Goal: Transaction & Acquisition: Purchase product/service

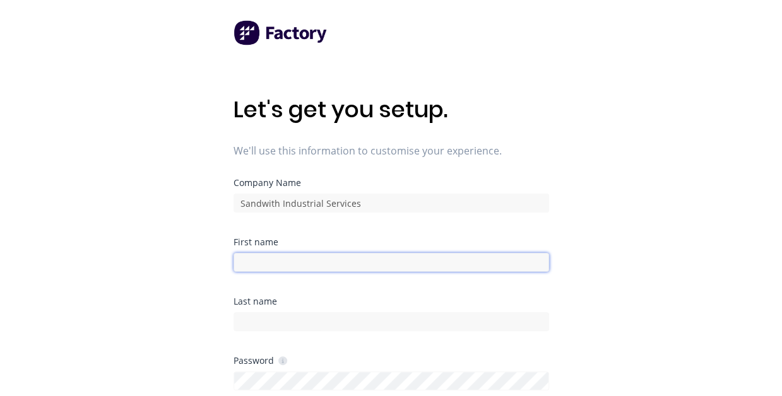
click at [292, 257] on input at bounding box center [390, 262] width 315 height 19
type input "[PERSON_NAME]"
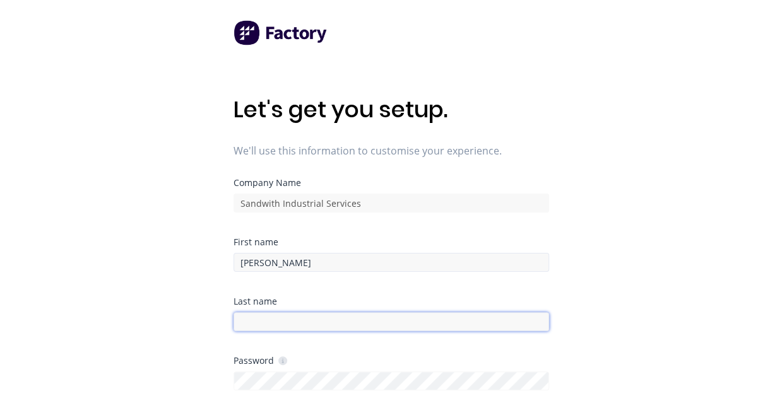
type input "Sandwith"
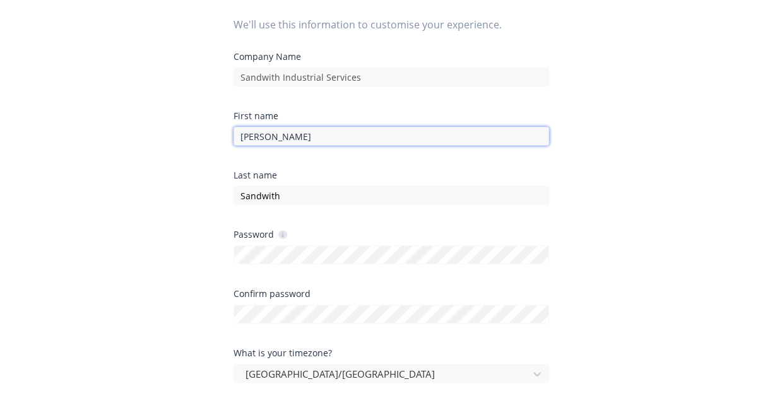
scroll to position [189, 0]
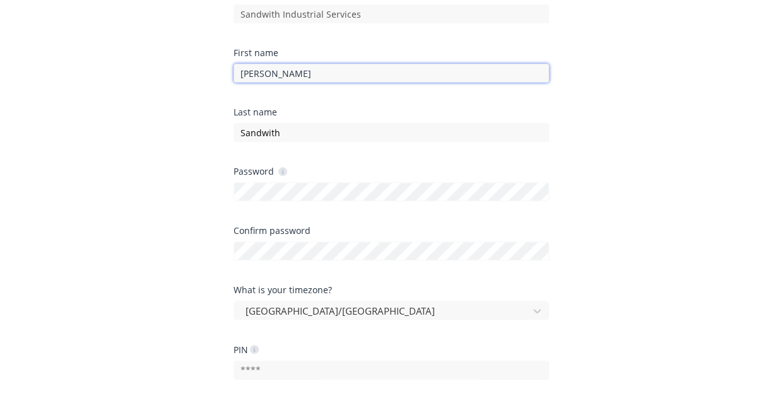
type input "[PERSON_NAME]"
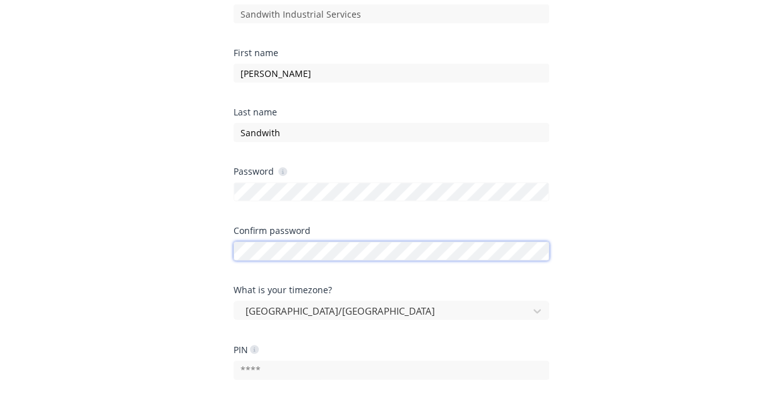
scroll to position [362, 0]
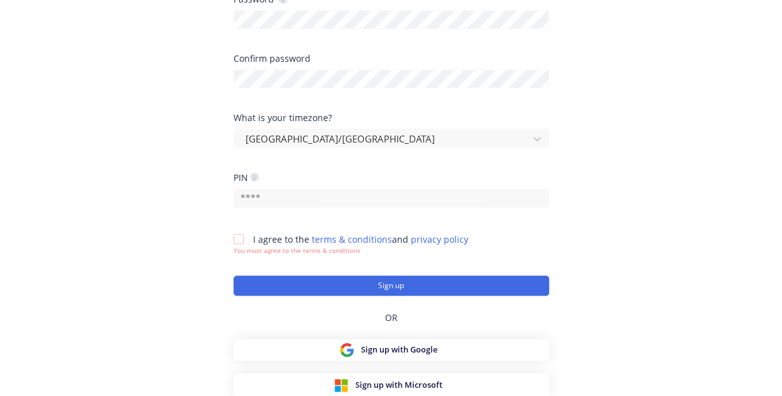
click at [273, 187] on div at bounding box center [390, 197] width 315 height 22
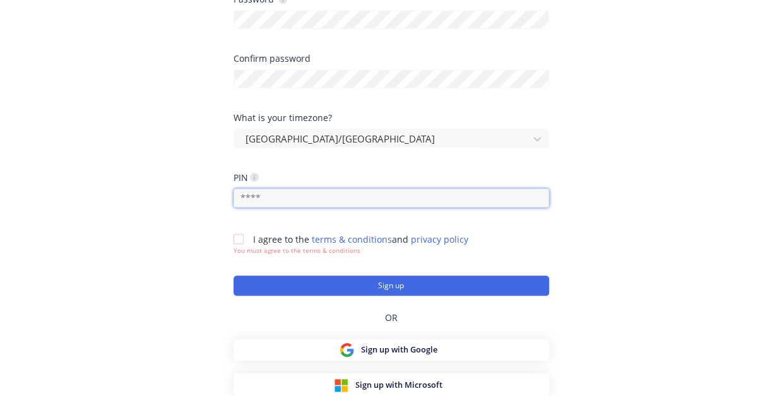
click at [273, 196] on input "text" at bounding box center [390, 198] width 315 height 19
type input "1102"
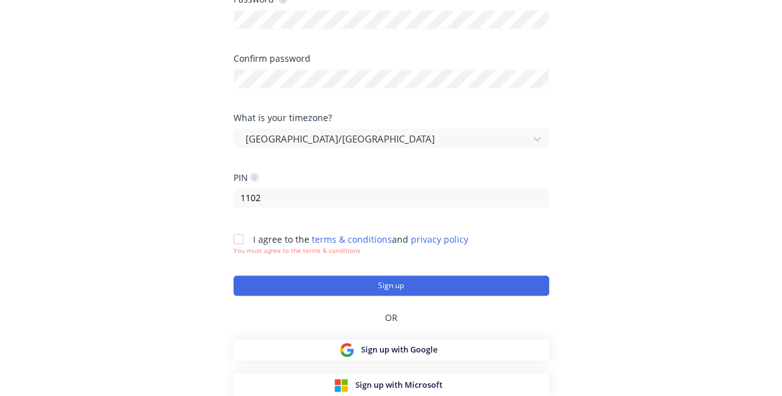
click at [234, 238] on div at bounding box center [238, 239] width 25 height 25
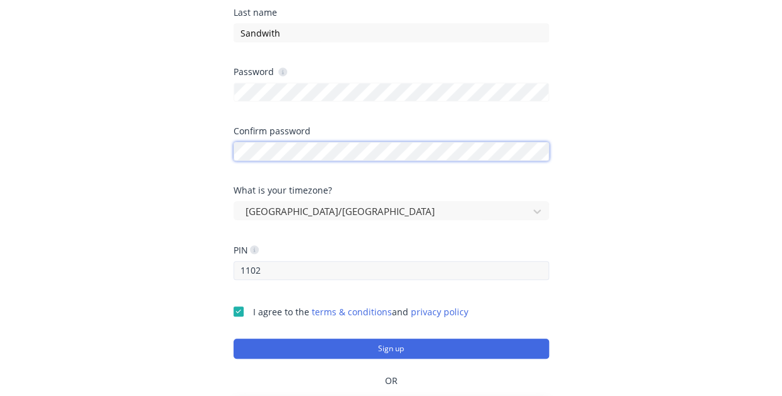
scroll to position [352, 0]
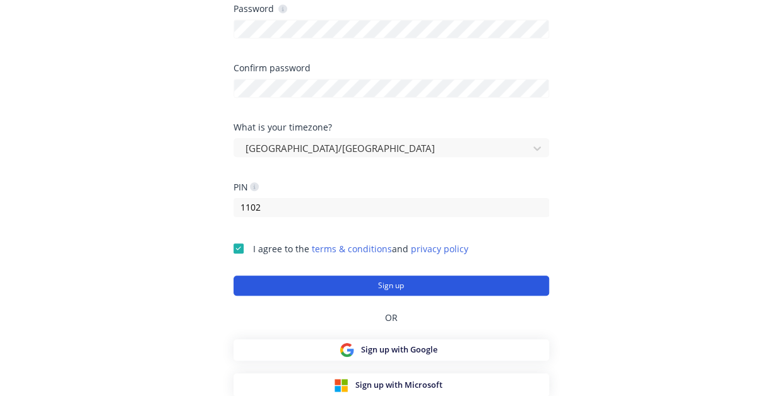
click at [351, 283] on button "Sign up" at bounding box center [390, 286] width 315 height 20
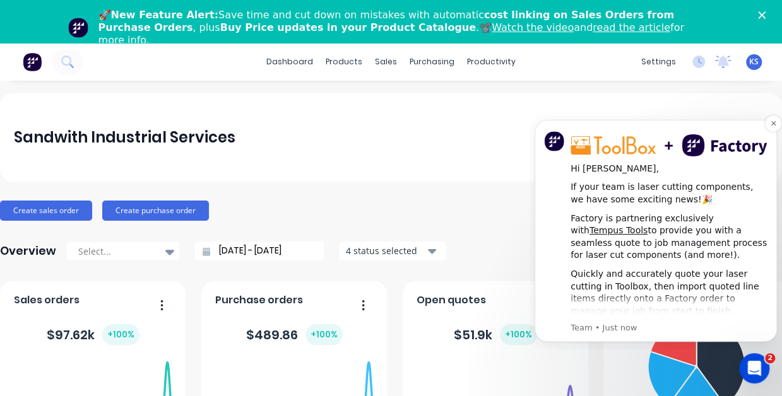
click at [598, 141] on img "Message content" at bounding box center [668, 145] width 197 height 22
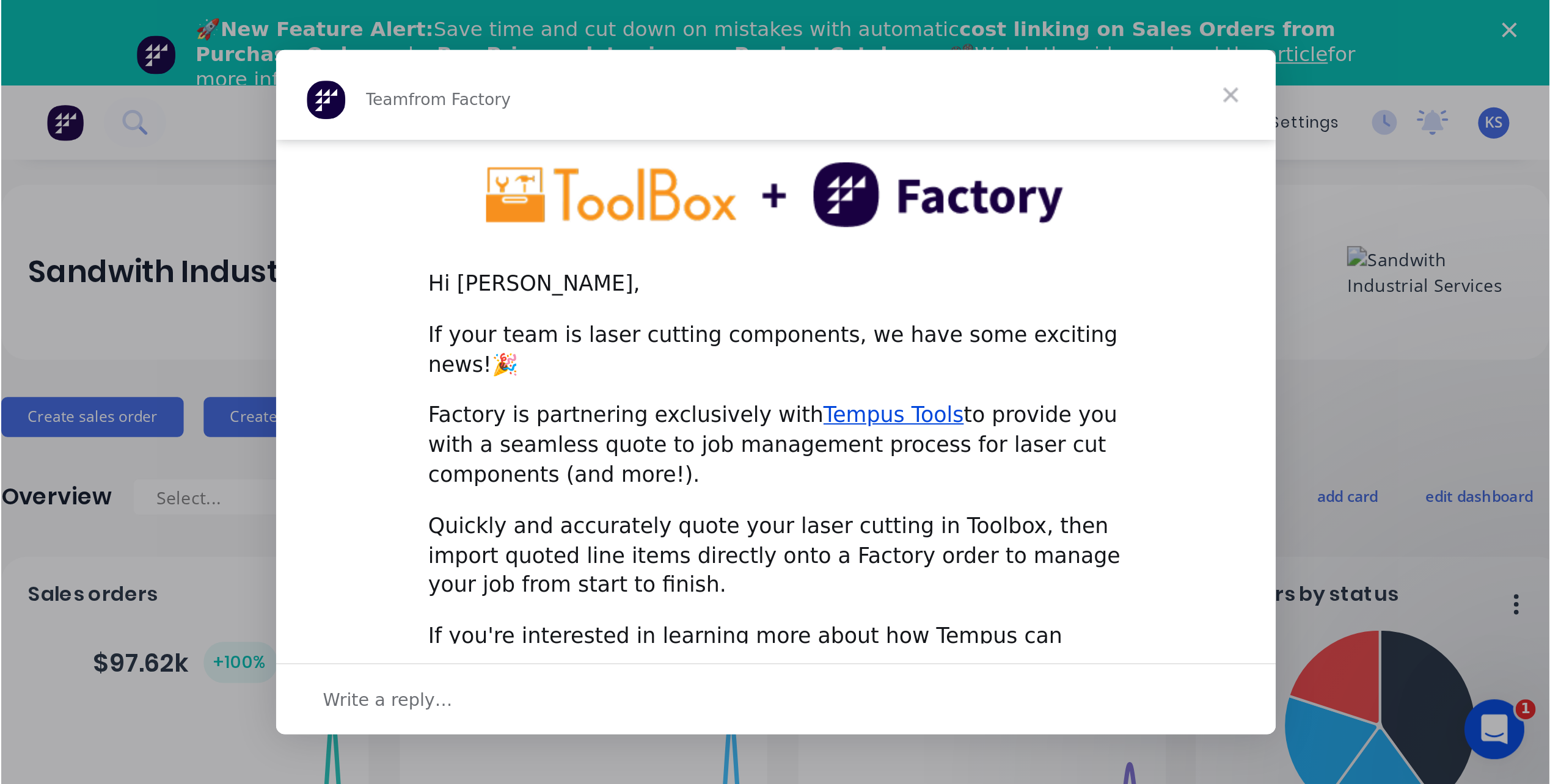
scroll to position [43, 0]
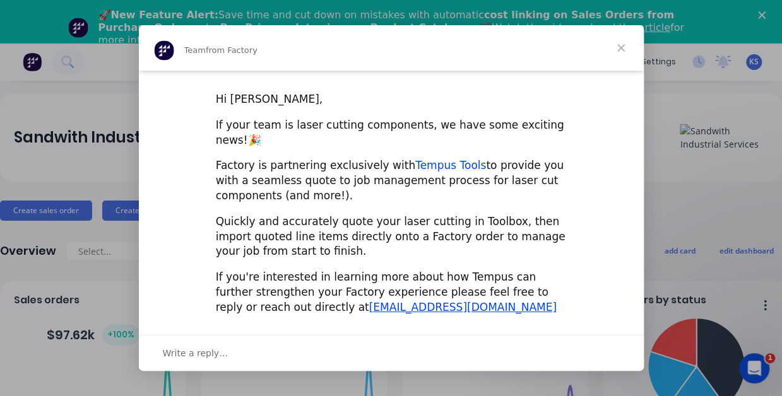
click at [415, 163] on link "Tempus Tools" at bounding box center [450, 165] width 71 height 13
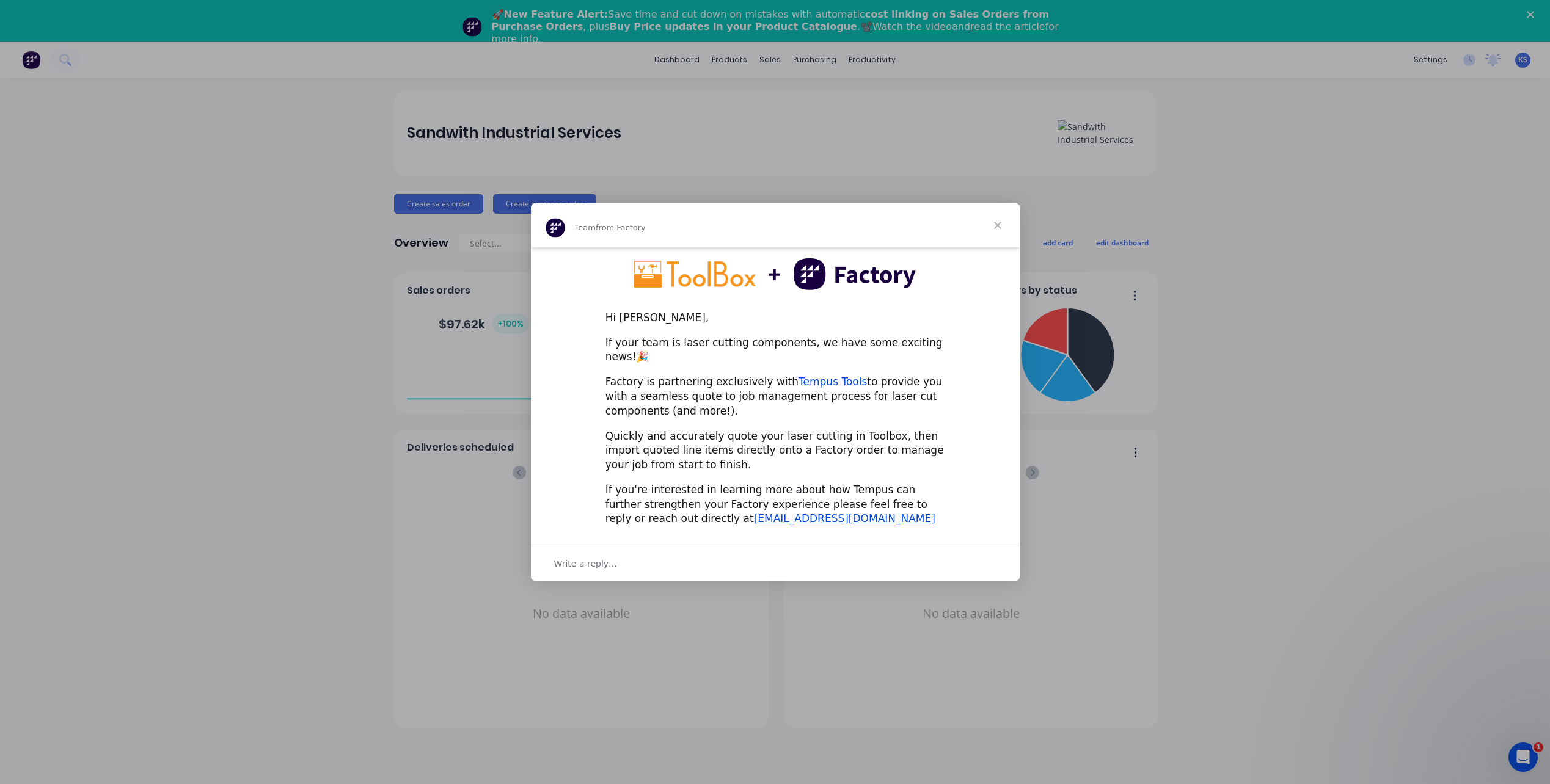
scroll to position [15, 0]
click at [766, 235] on span "Close" at bounding box center [997, 225] width 44 height 44
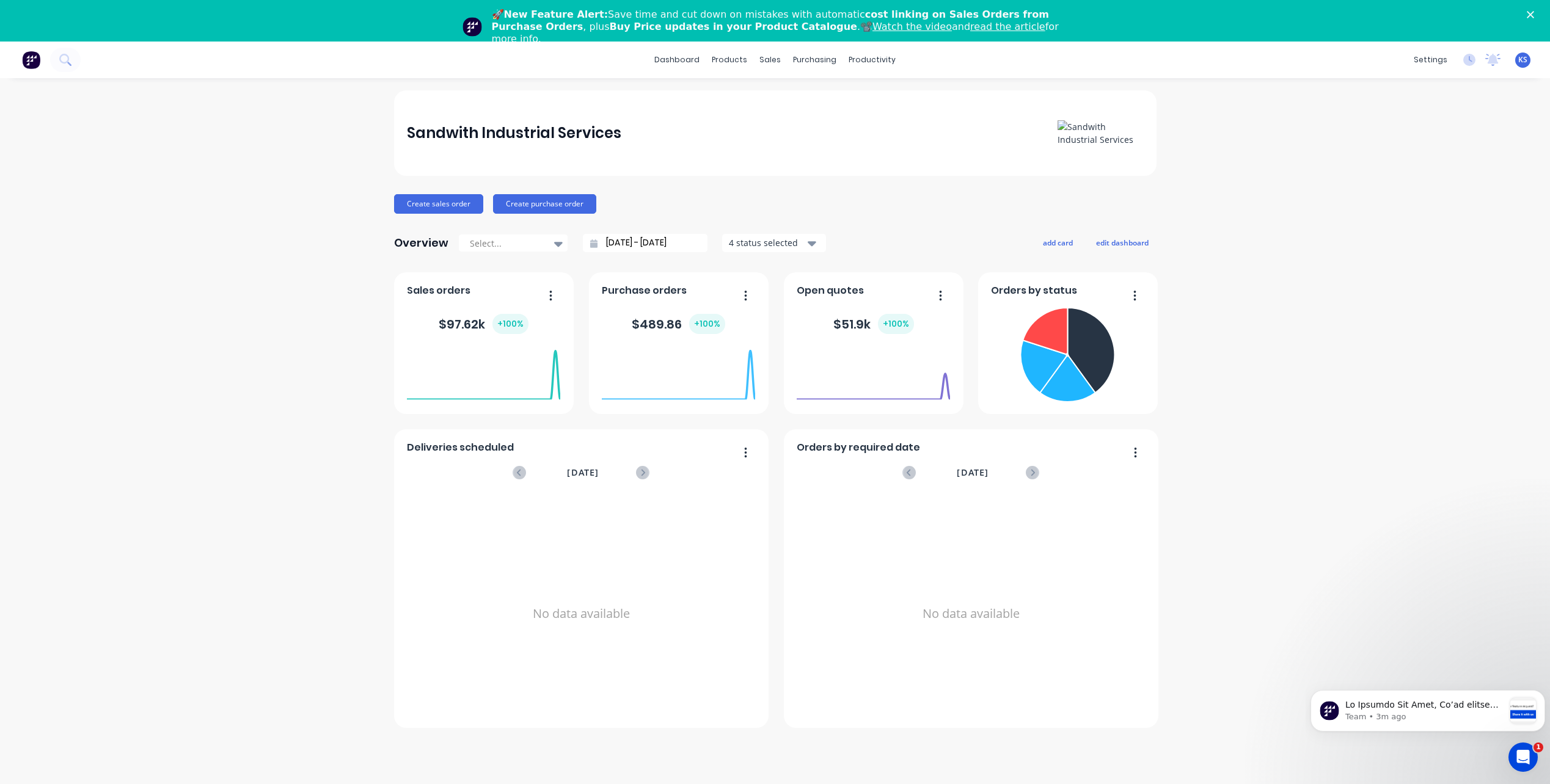
scroll to position [42, 0]
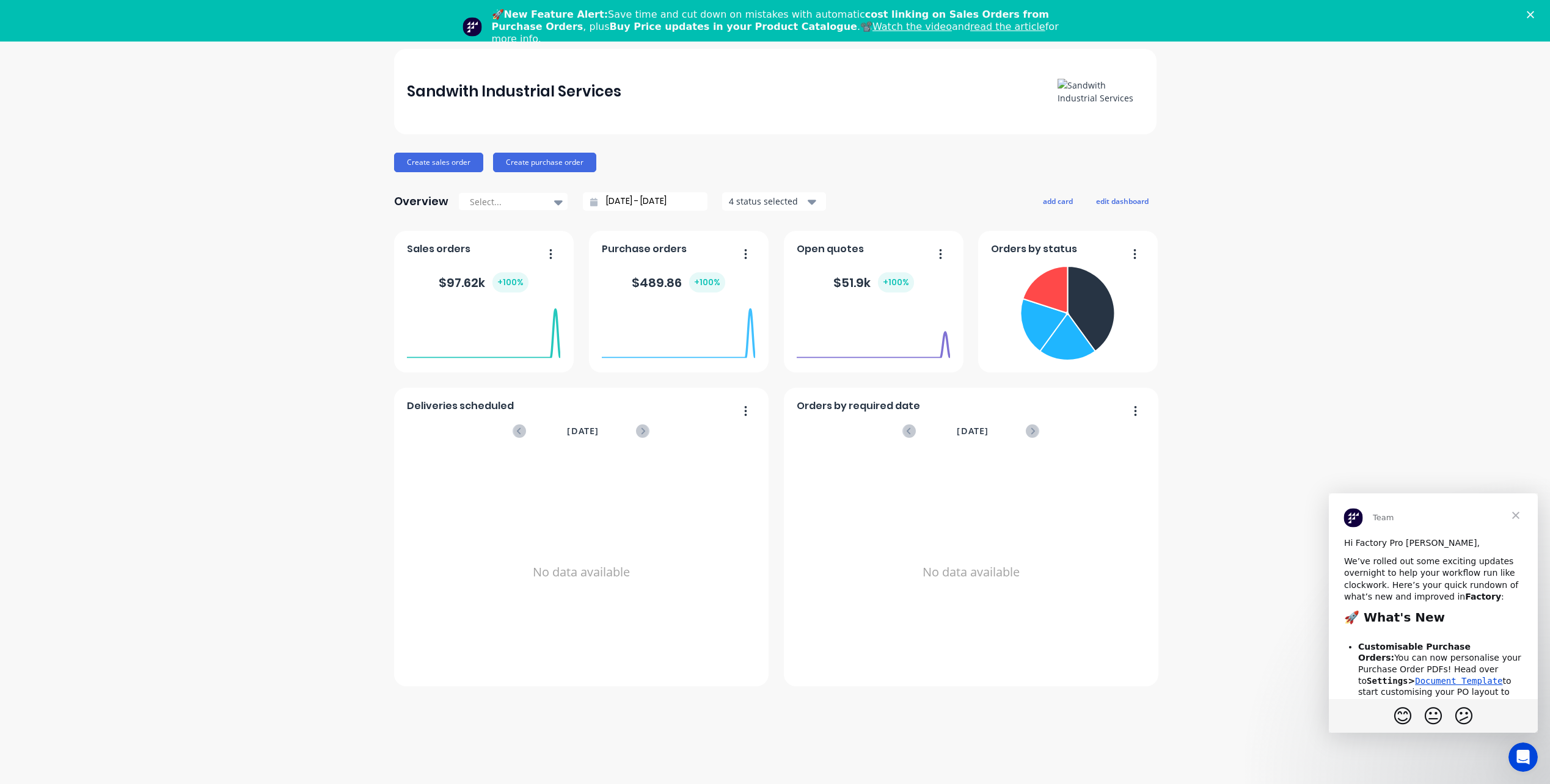
scroll to position [61, 0]
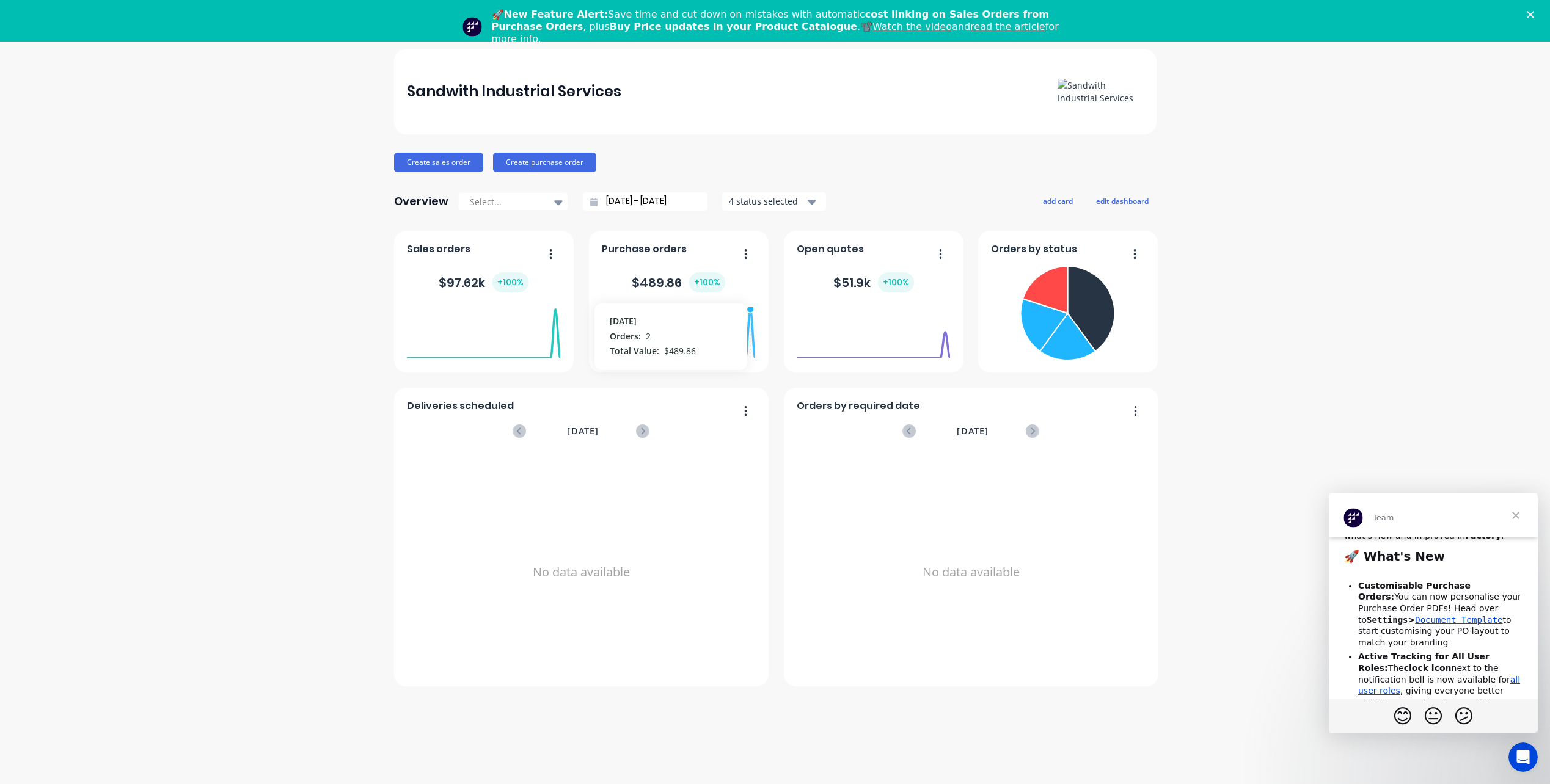
click at [749, 342] on foreignobject at bounding box center [678, 333] width 153 height 52
click at [706, 282] on div "+ 100 %" at bounding box center [707, 282] width 36 height 20
click at [648, 280] on div "$ 489.86 + 100 %" at bounding box center [678, 282] width 94 height 20
click at [749, 253] on button "button" at bounding box center [741, 256] width 26 height 19
drag, startPoint x: 593, startPoint y: 284, endPoint x: 622, endPoint y: 293, distance: 30.4
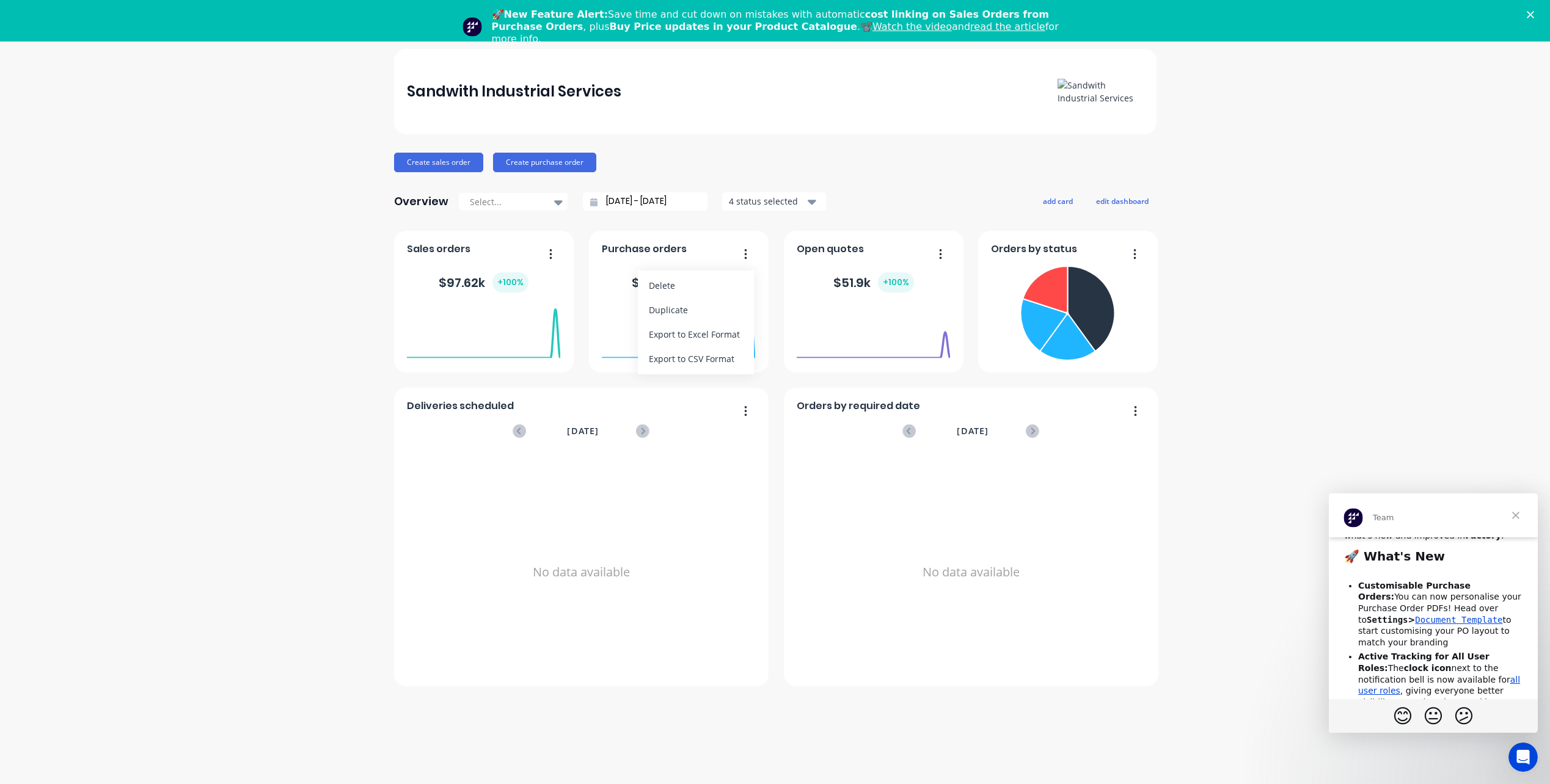
click at [622, 293] on div "Purchase orders Delete Duplicate Export to Excel Format Export to CSV Format $ …" at bounding box center [679, 302] width 180 height 141
drag, startPoint x: 622, startPoint y: 293, endPoint x: 641, endPoint y: 286, distance: 20.2
click at [641, 286] on div "$ 489.86 + 100 %" at bounding box center [678, 282] width 94 height 20
click at [686, 365] on div "September 06, 2025 Orders: 0 Total Value: $ 0" at bounding box center [678, 358] width 153 height 115
click at [686, 361] on div "September 06, 2025 Orders: 0 Total Value: $ 0" at bounding box center [678, 358] width 153 height 115
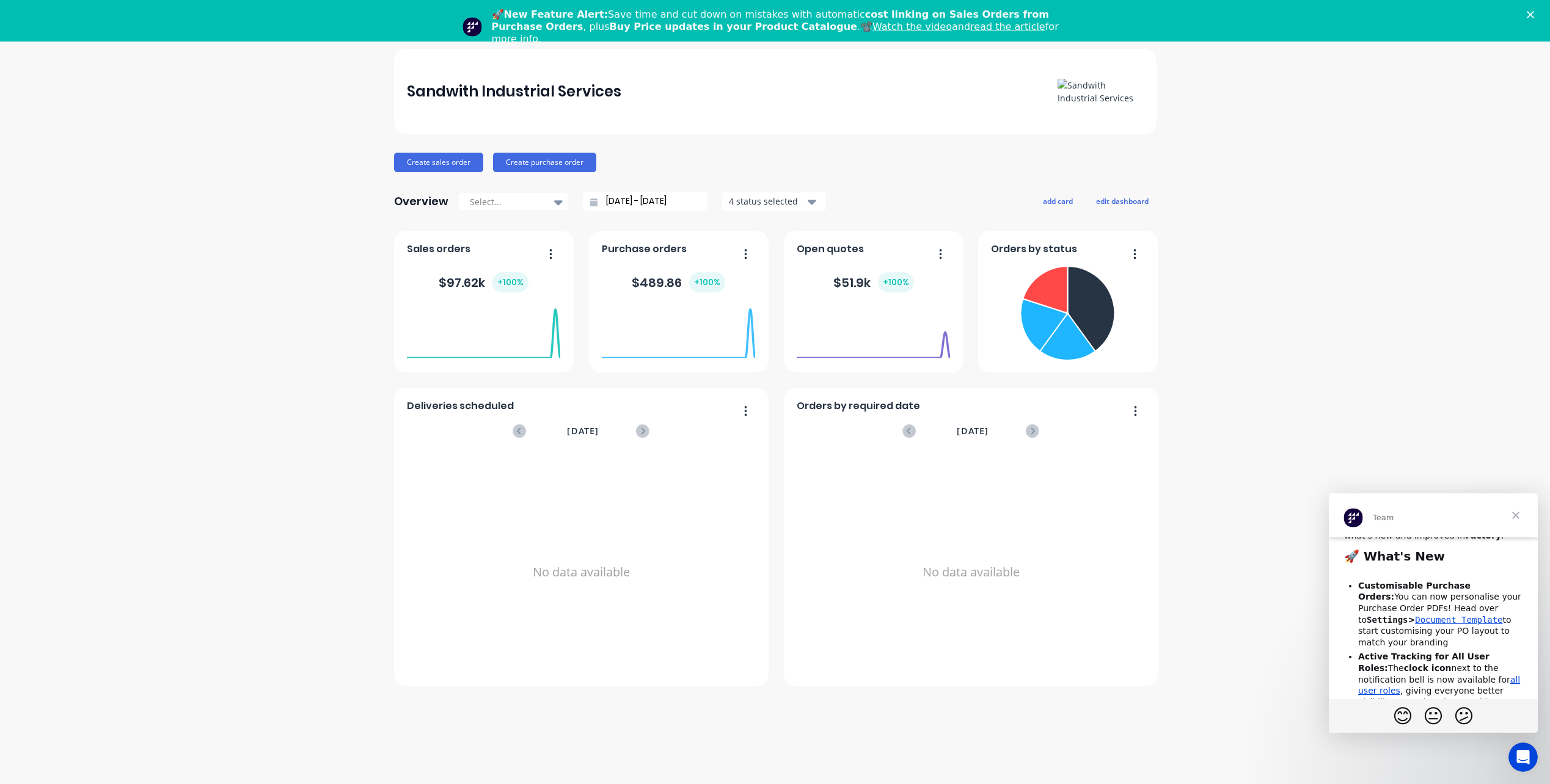
click at [742, 249] on button "button" at bounding box center [741, 256] width 26 height 19
click at [647, 254] on span "Purchase orders" at bounding box center [644, 249] width 85 height 15
drag, startPoint x: 649, startPoint y: 251, endPoint x: 671, endPoint y: 296, distance: 50.1
click at [650, 251] on span "Purchase orders" at bounding box center [644, 249] width 85 height 15
click at [673, 299] on div "$ 489.86 + 100 %" at bounding box center [678, 283] width 153 height 37
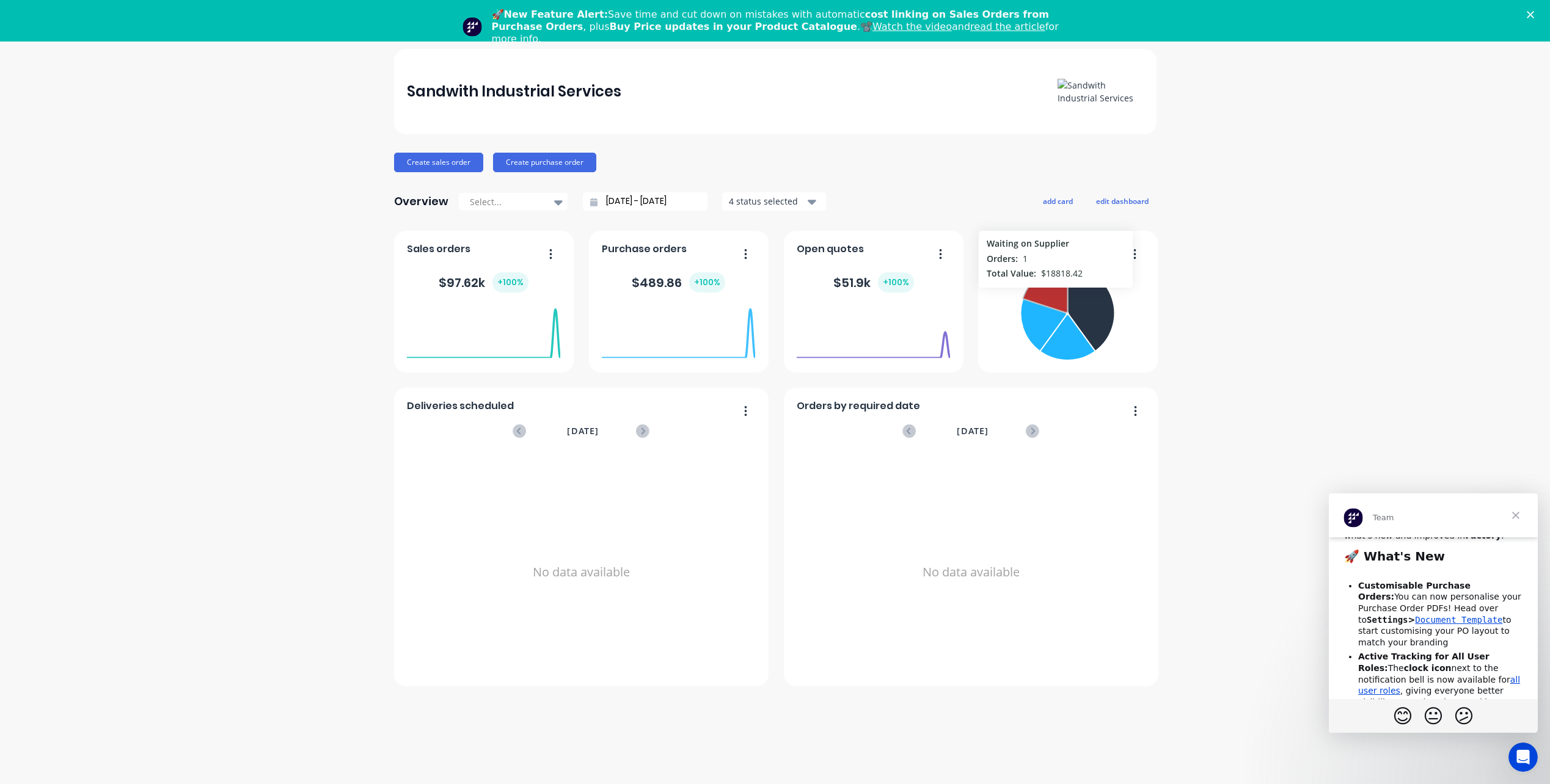
click at [766, 293] on icon at bounding box center [1045, 289] width 45 height 46
click at [766, 316] on icon at bounding box center [1043, 325] width 46 height 52
click at [766, 344] on icon at bounding box center [1067, 337] width 55 height 45
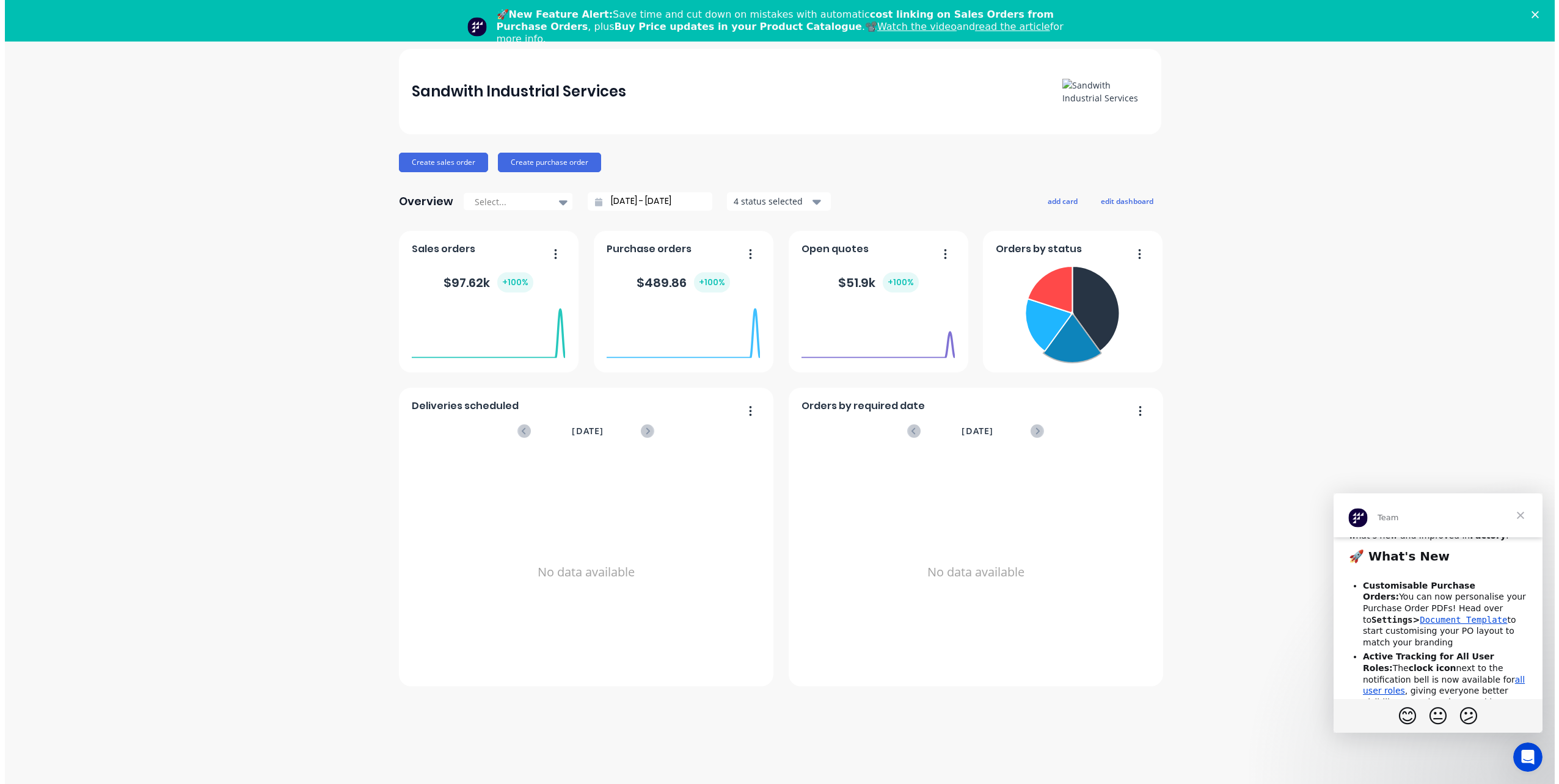
scroll to position [0, 0]
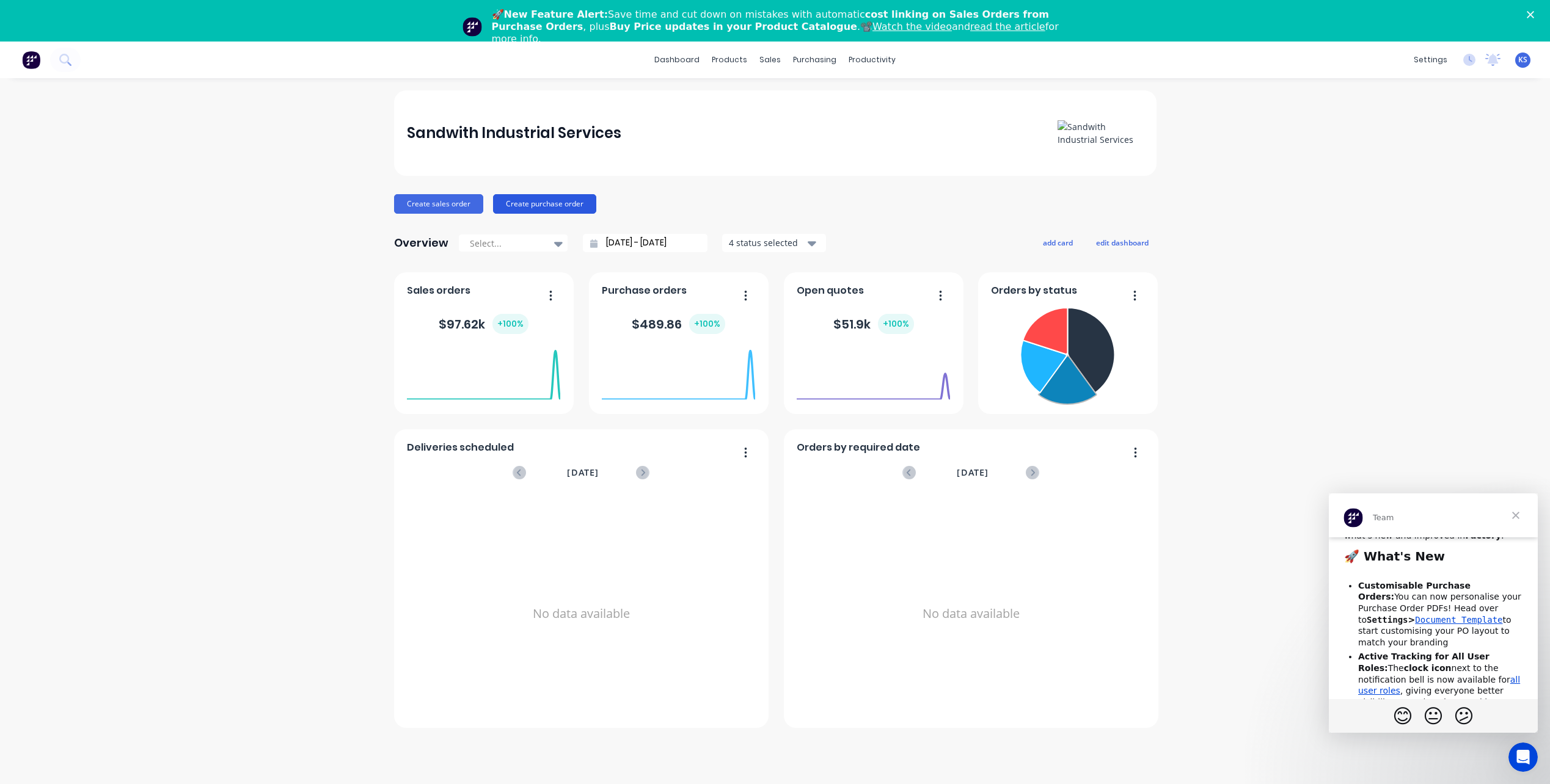
click at [537, 205] on button "Create purchase order" at bounding box center [544, 204] width 104 height 19
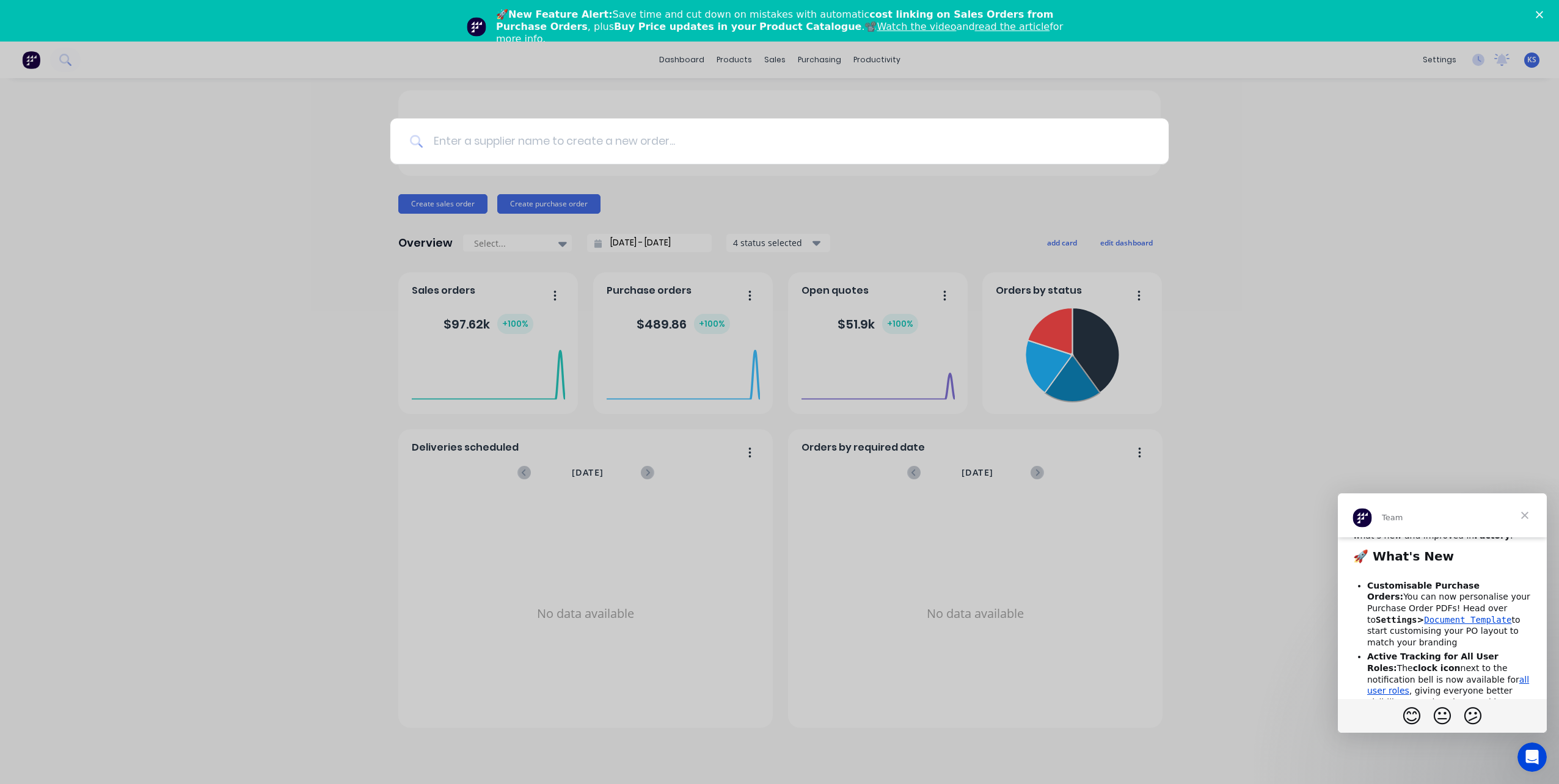
click at [447, 144] on input at bounding box center [786, 140] width 726 height 45
click at [766, 228] on div at bounding box center [780, 392] width 1559 height 784
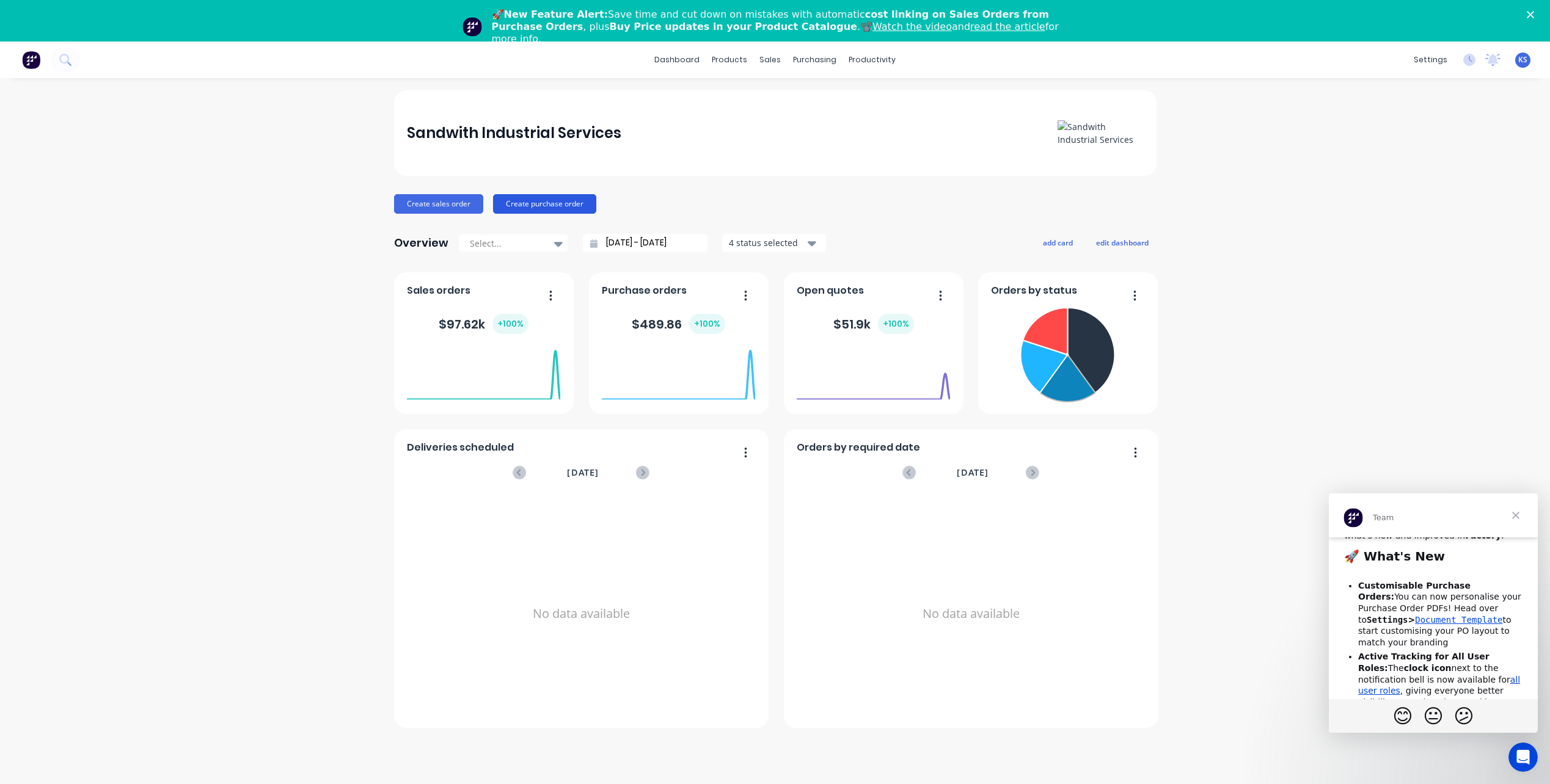
click at [512, 206] on button "Create purchase order" at bounding box center [544, 204] width 104 height 19
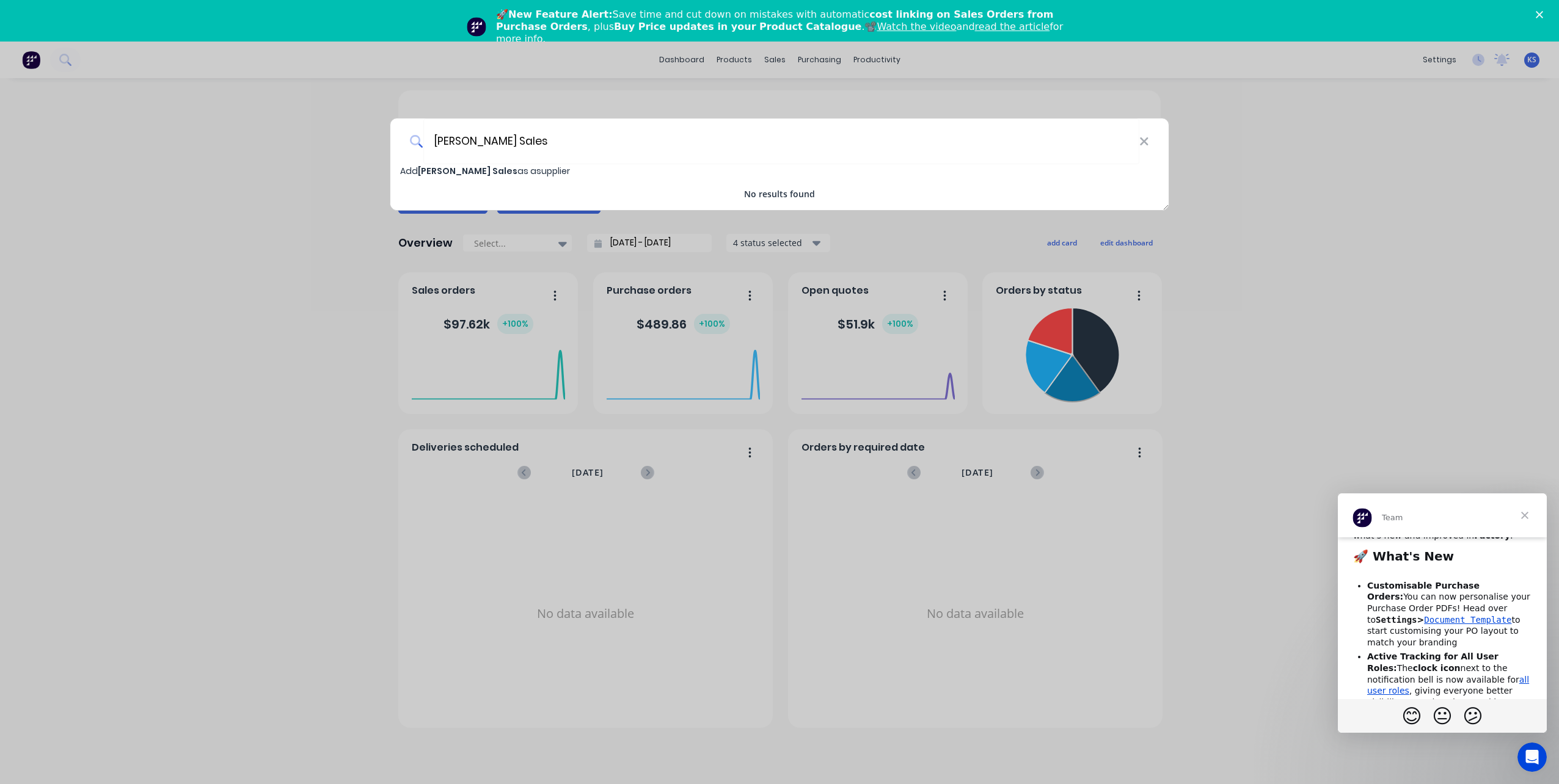
type input "Vic Stainless Sales"
click at [511, 170] on span "Add Vic Stainless Sales as a supplier" at bounding box center [484, 170] width 169 height 13
select select "AU"
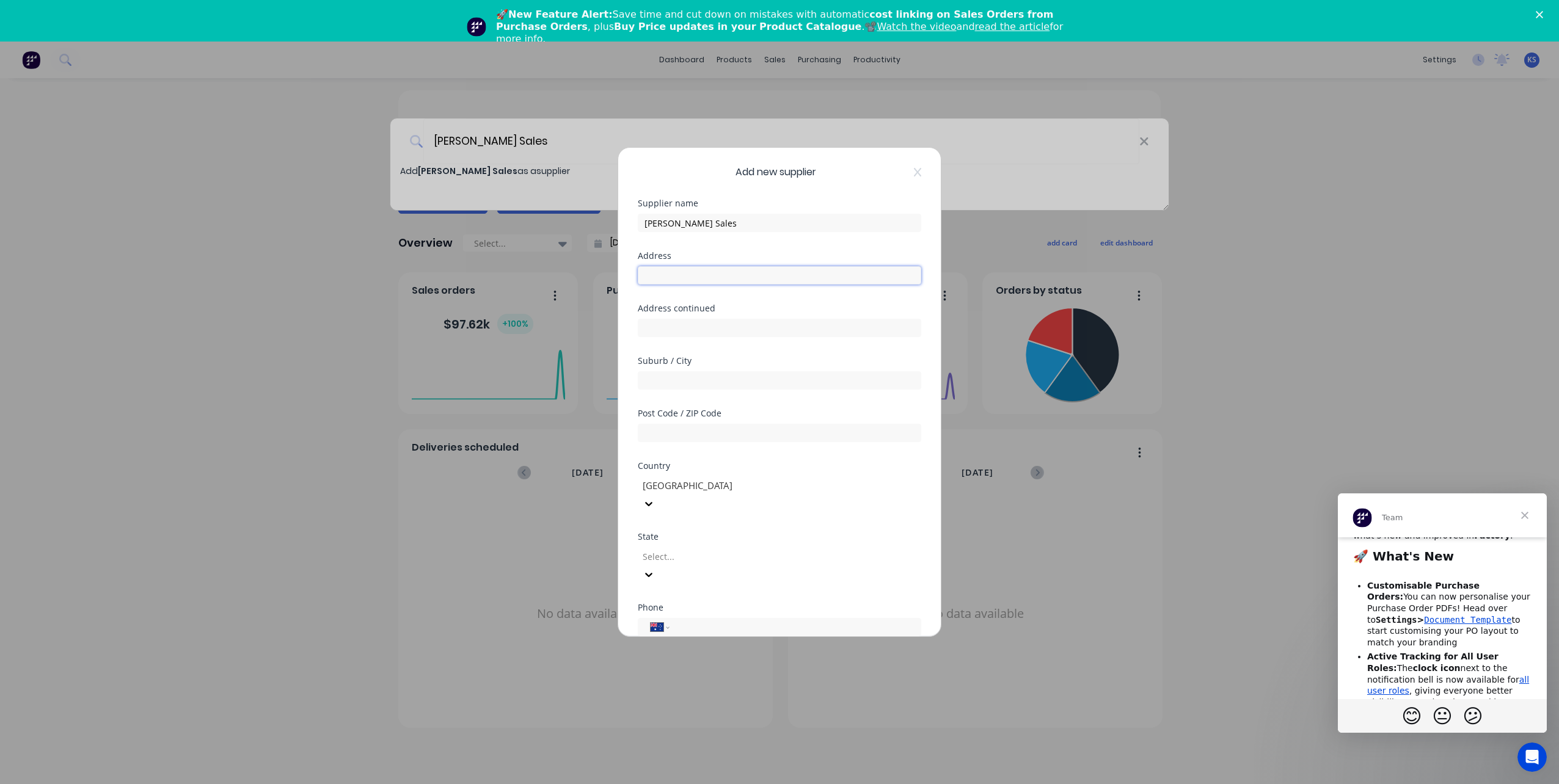
drag, startPoint x: 689, startPoint y: 267, endPoint x: 700, endPoint y: 277, distance: 14.9
click at [689, 267] on input "text" at bounding box center [780, 275] width 284 height 18
type input "2 Laidlaw Drive"
type input "Delacombe"
type input "3356"
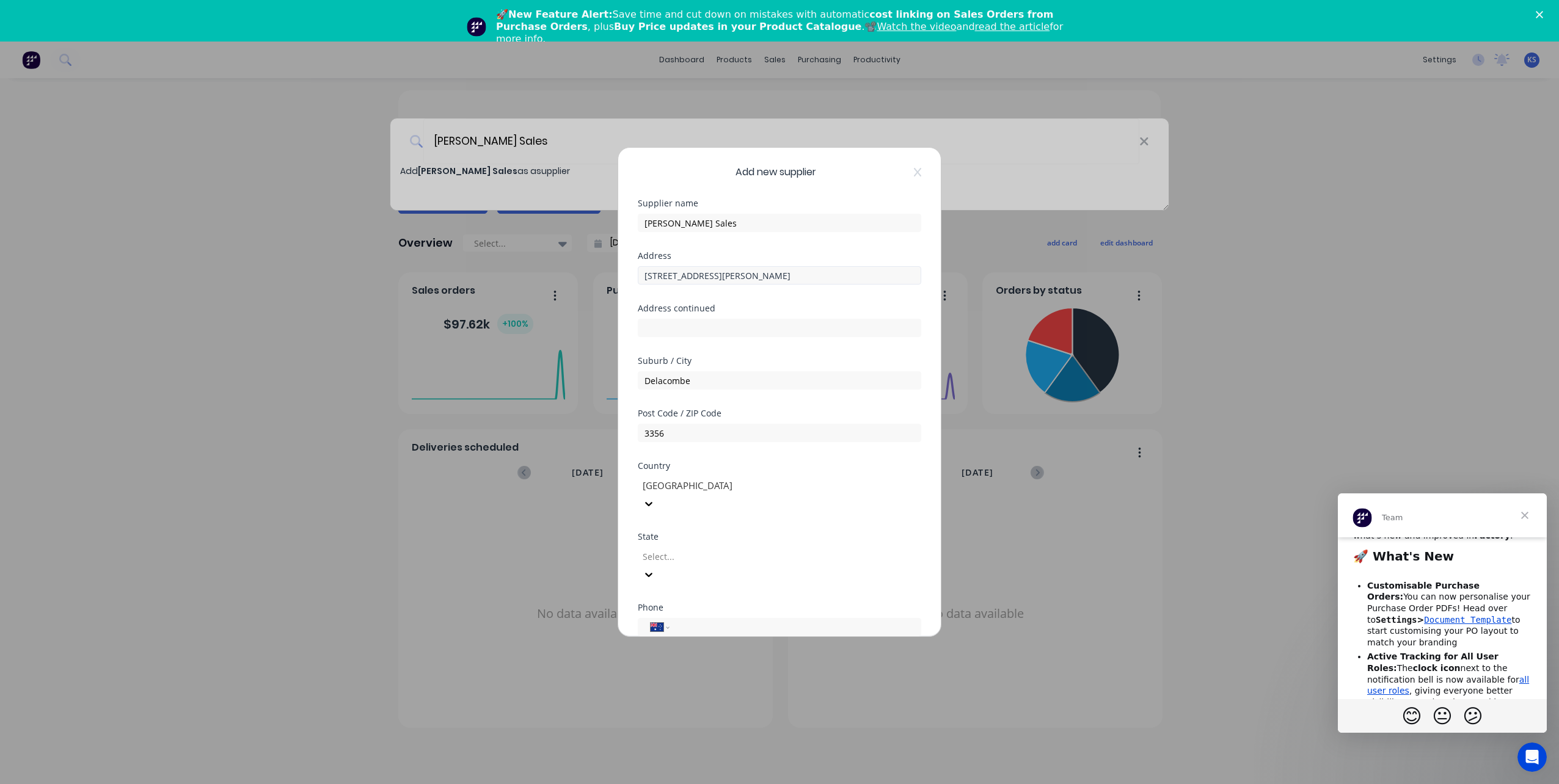
type input "(03) 5336 2191"
type input "kate.sandwith@vicstainless.com.au"
click at [698, 338] on div "Address continued" at bounding box center [780, 330] width 284 height 52
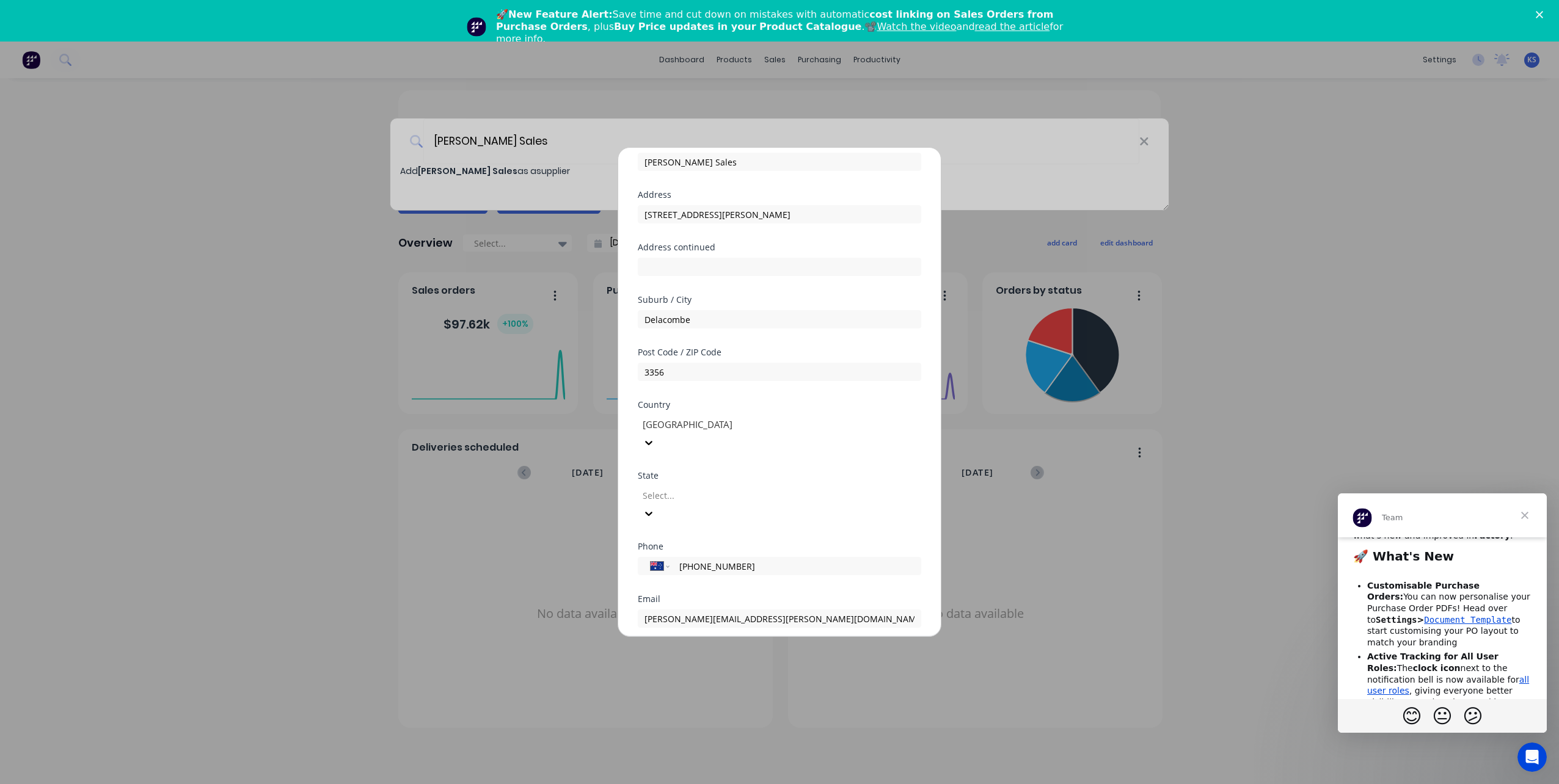
scroll to position [144, 0]
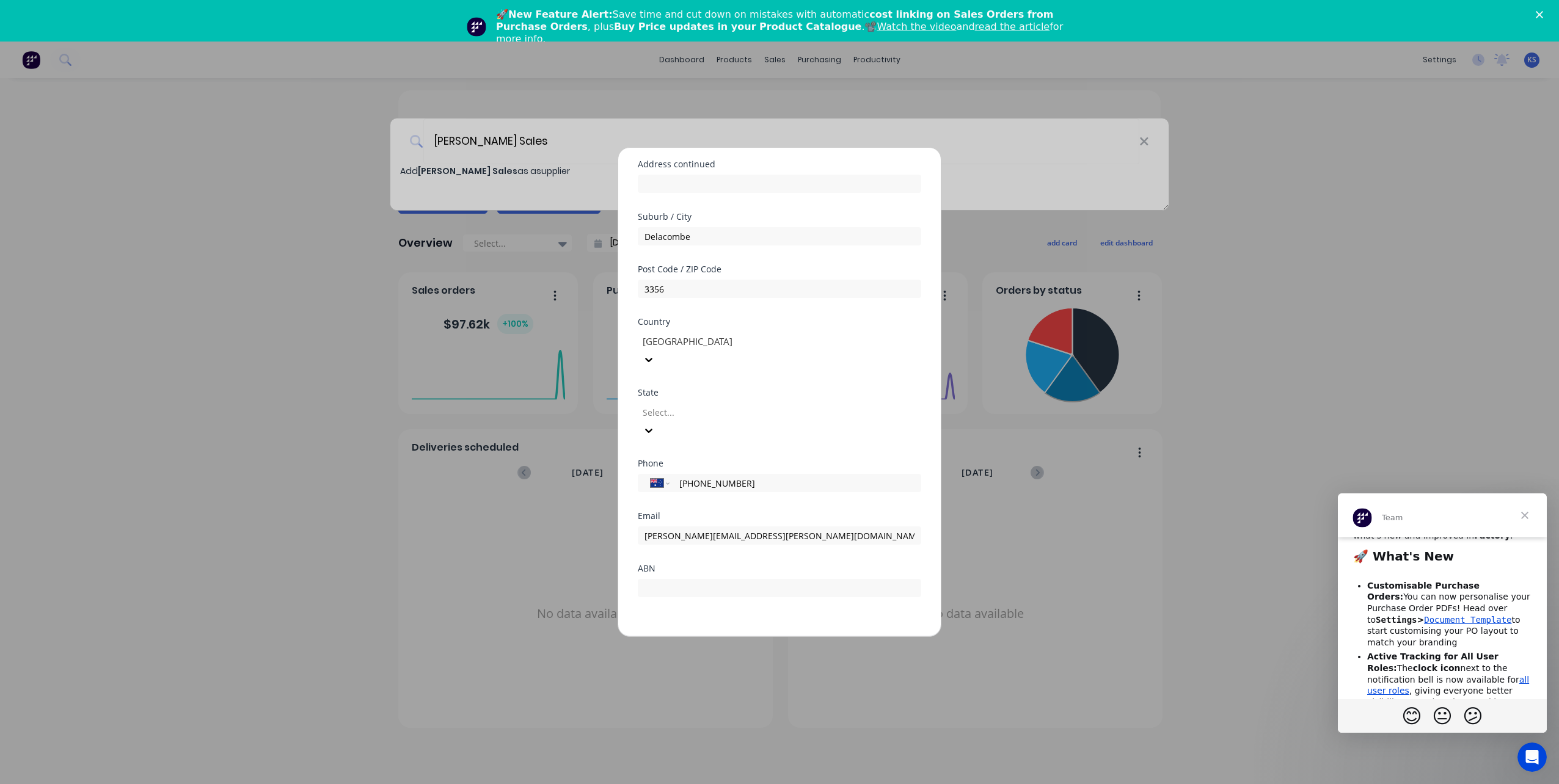
click at [663, 339] on div at bounding box center [730, 342] width 176 height 15
click at [615, 360] on div "Add new supplier Supplier name Vic Stainless Sales Address 2 Laidlaw Drive Addr…" at bounding box center [780, 392] width 1559 height 784
click at [662, 383] on div at bounding box center [730, 412] width 176 height 15
click at [703, 383] on input "(03) 5336 2191" at bounding box center [793, 483] width 230 height 15
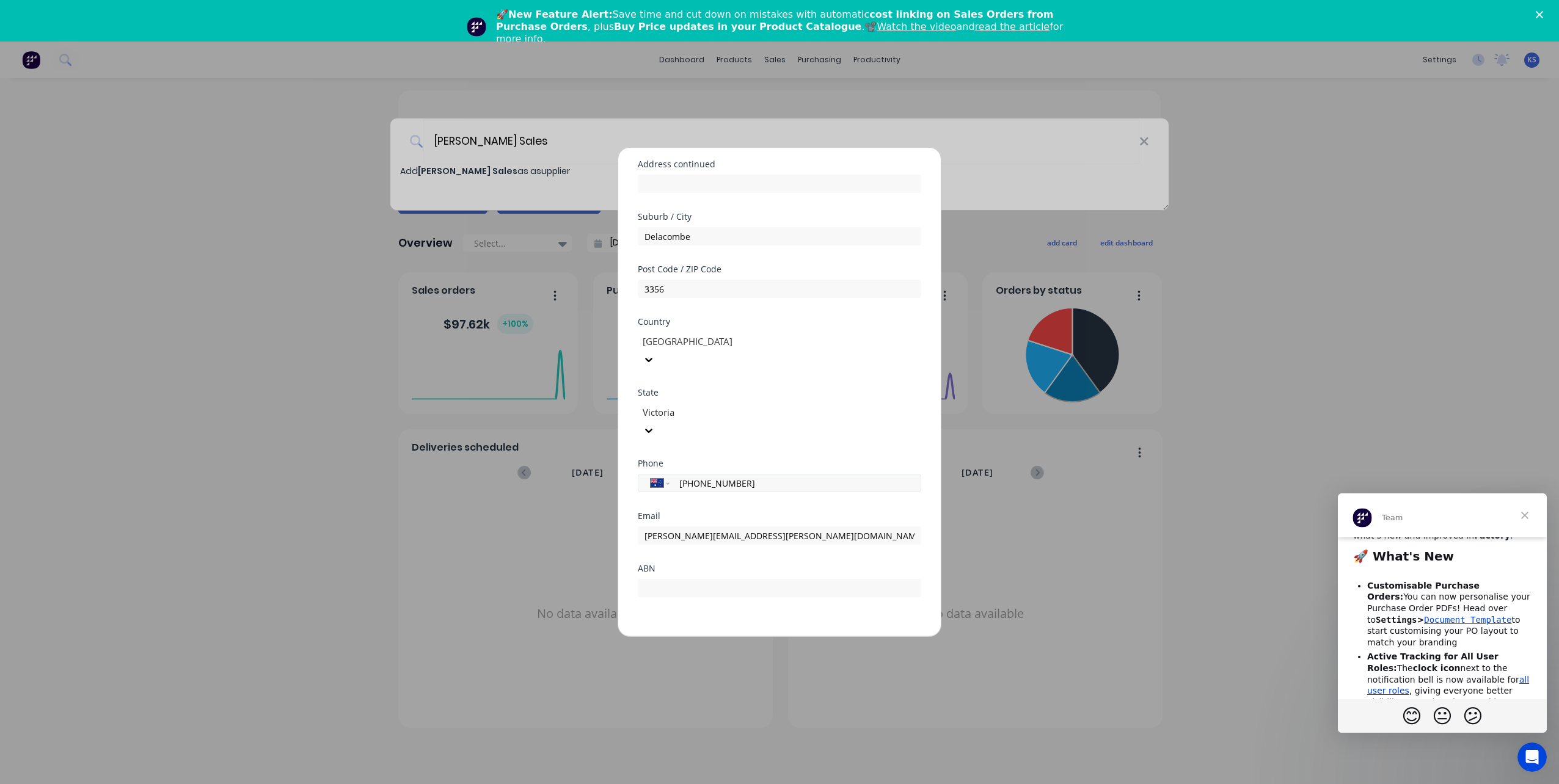
click at [715, 383] on input "(03) 5336 2191" at bounding box center [793, 483] width 230 height 15
click at [734, 383] on input "(03) 5332 191" at bounding box center [793, 483] width 230 height 15
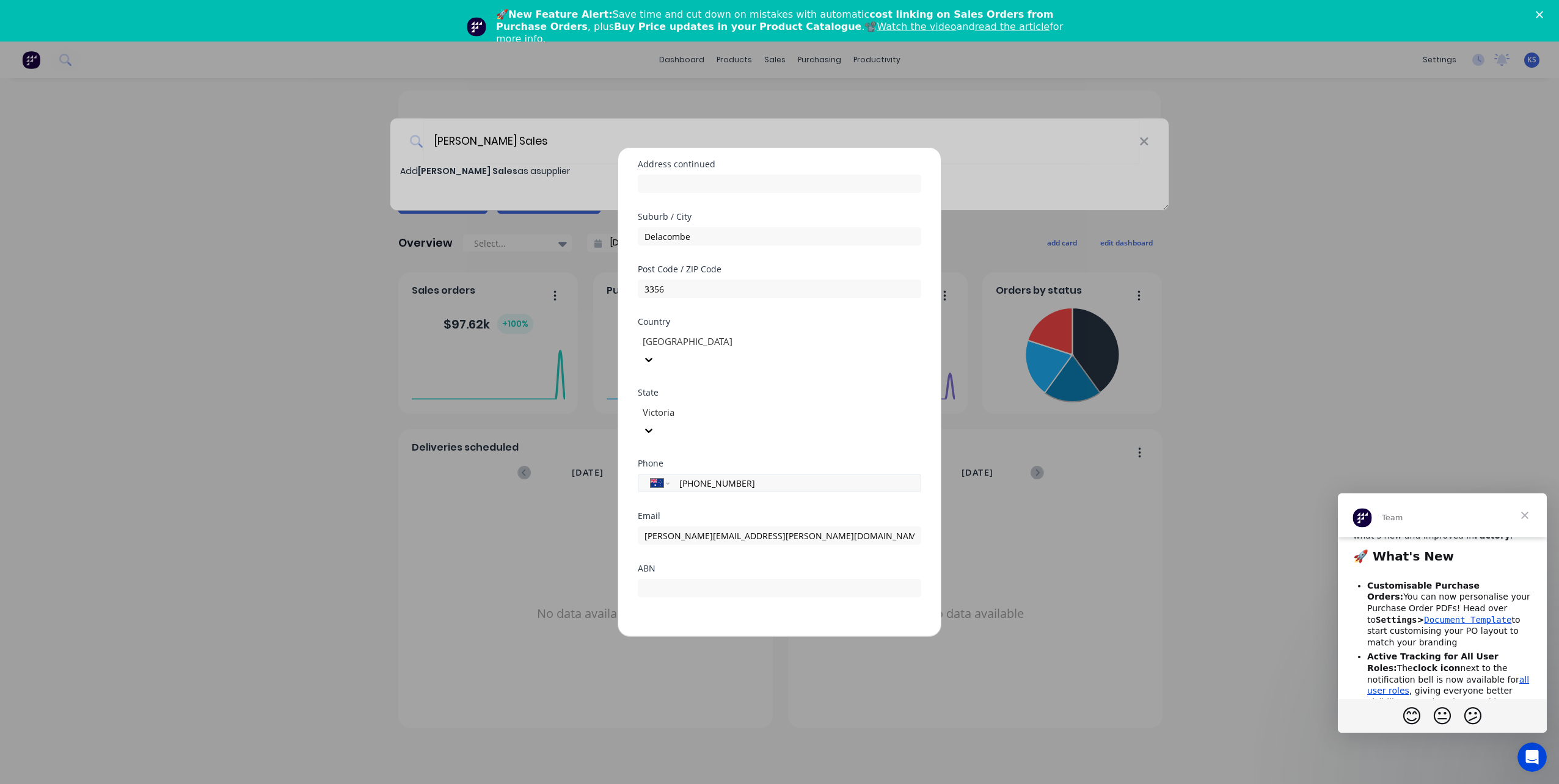
click at [712, 383] on input "(03) 5332 191" at bounding box center [793, 483] width 230 height 15
type input "(03) 5336 2191"
click at [691, 383] on input "text" at bounding box center [780, 588] width 284 height 18
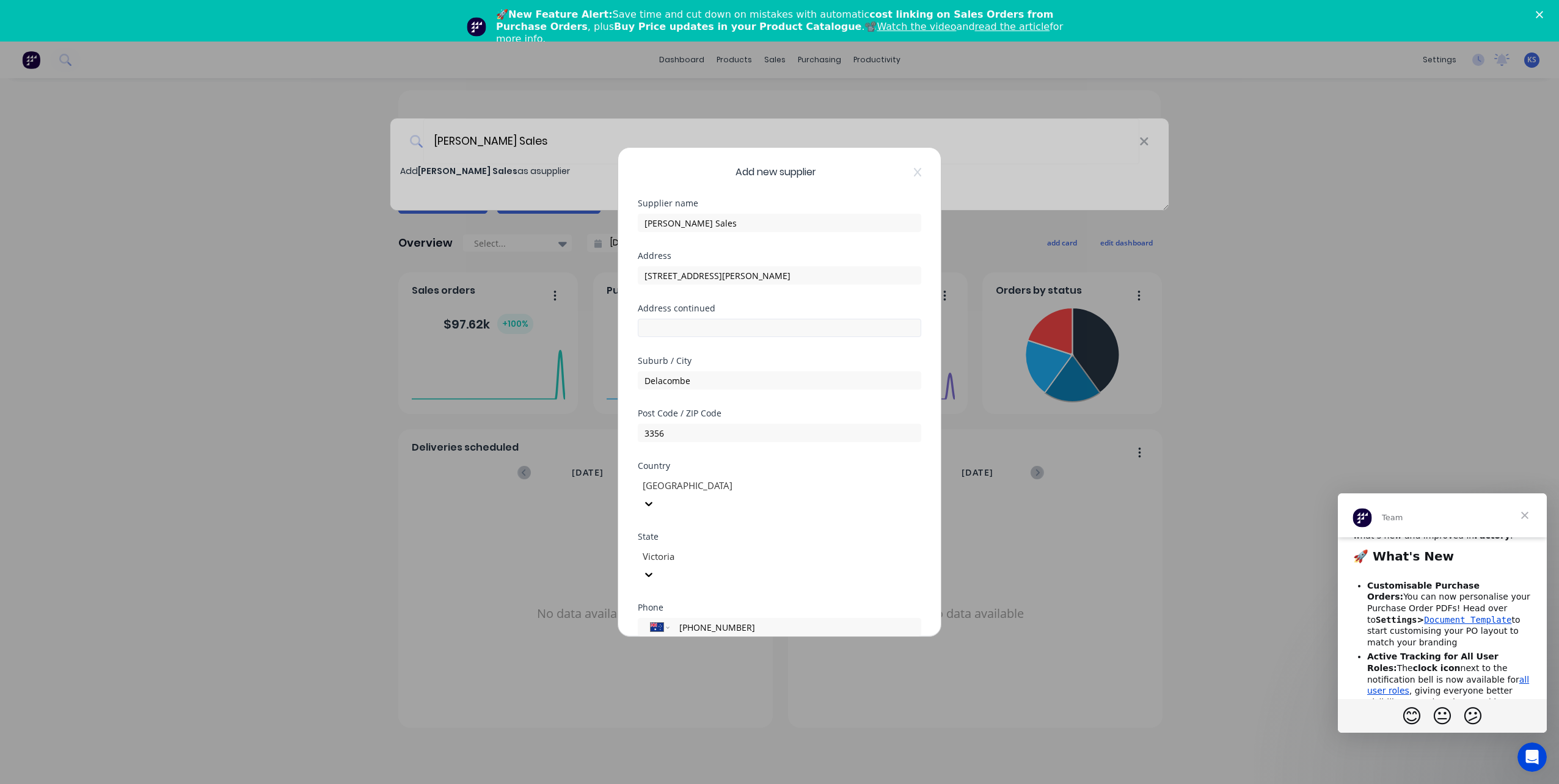
type input "23674"
click at [734, 319] on input "text" at bounding box center [780, 327] width 284 height 18
click at [619, 361] on div "Add new supplier Supplier name Vic Stainless Sales Address 2 Laidlaw Drive Addr…" at bounding box center [780, 392] width 322 height 489
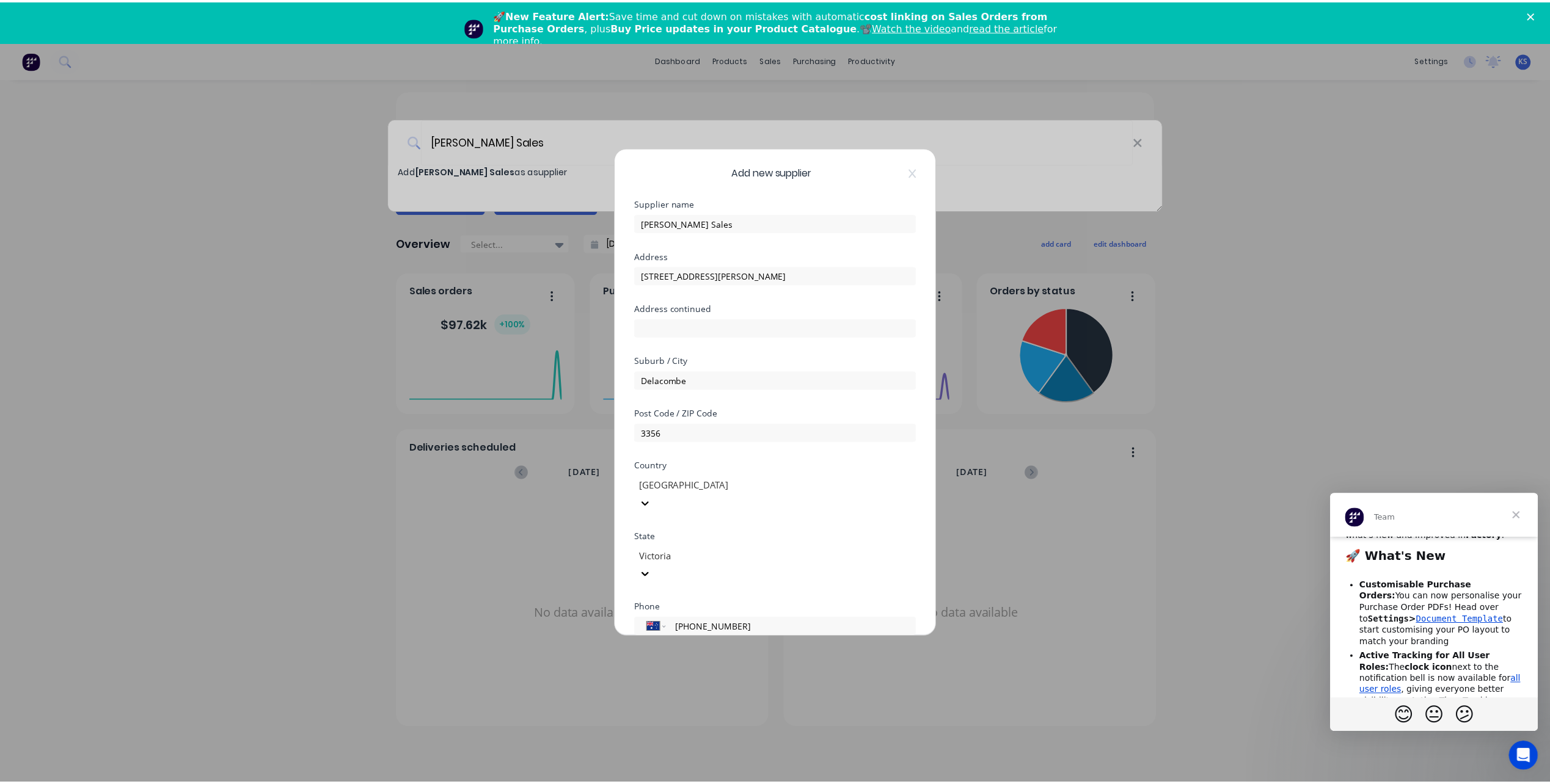
scroll to position [144, 0]
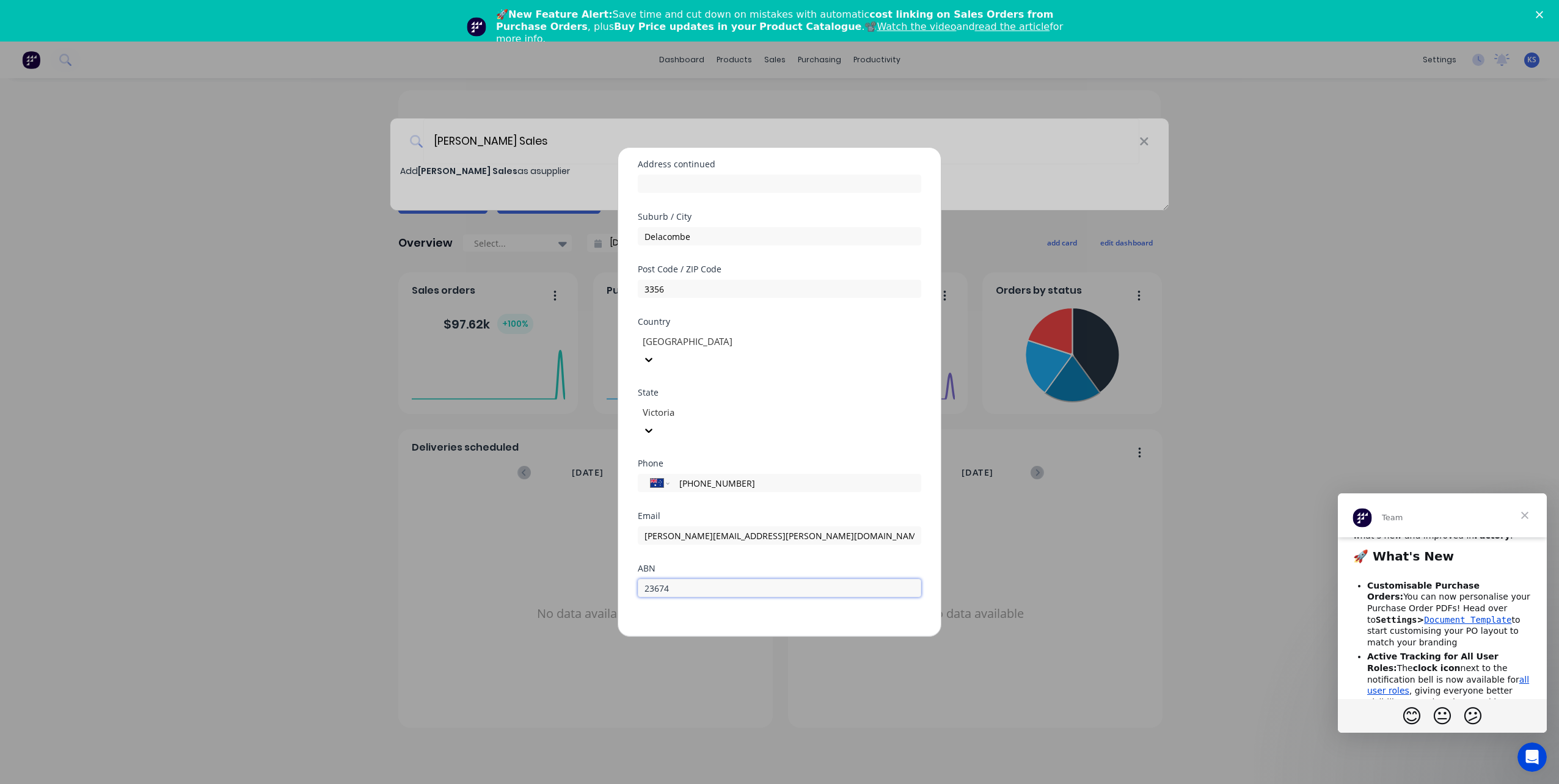
drag, startPoint x: 677, startPoint y: 554, endPoint x: 528, endPoint y: 556, distance: 149.0
click at [528, 383] on div "Add new supplier Supplier name Vic Stainless Sales Address 2 Laidlaw Drive Addr…" at bounding box center [780, 392] width 1559 height 784
click at [741, 383] on button "Save" at bounding box center [741, 646] width 67 height 19
click at [742, 383] on div "No data available" at bounding box center [586, 614] width 349 height 237
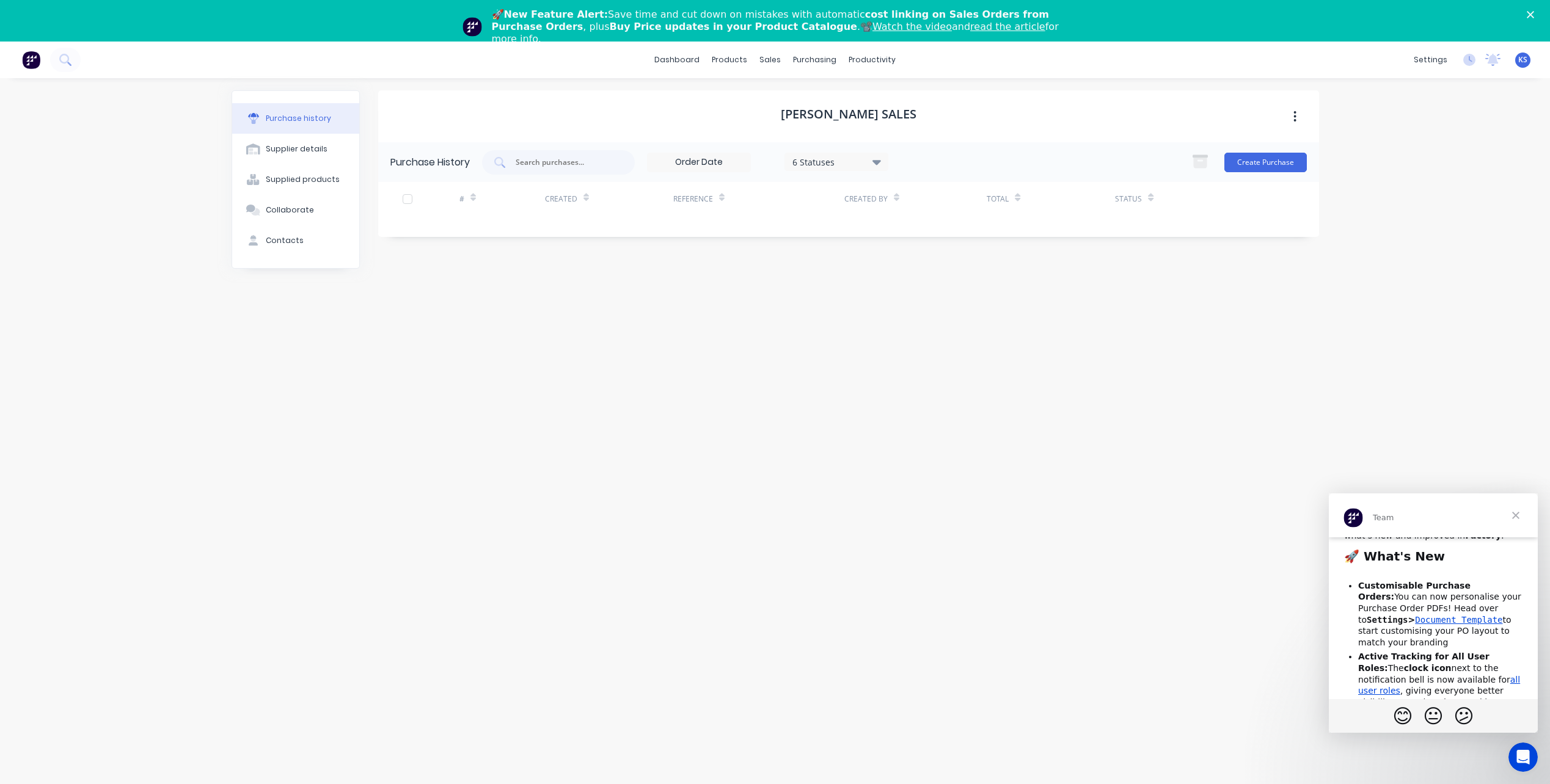
click at [766, 160] on div "6 Statuses" at bounding box center [836, 161] width 87 height 13
click at [664, 288] on div "Vic Stainless Sales Purchase History 6 Statuses 6 Statuses Create Purchase # Cr…" at bounding box center [849, 445] width 941 height 710
click at [766, 160] on div "6 Statuses" at bounding box center [836, 161] width 87 height 13
click at [601, 362] on div "Vic Stainless Sales Purchase History 6 Statuses 6 Statuses Create Purchase # Cr…" at bounding box center [849, 445] width 941 height 710
click at [766, 163] on button "Create Purchase" at bounding box center [1264, 163] width 82 height 19
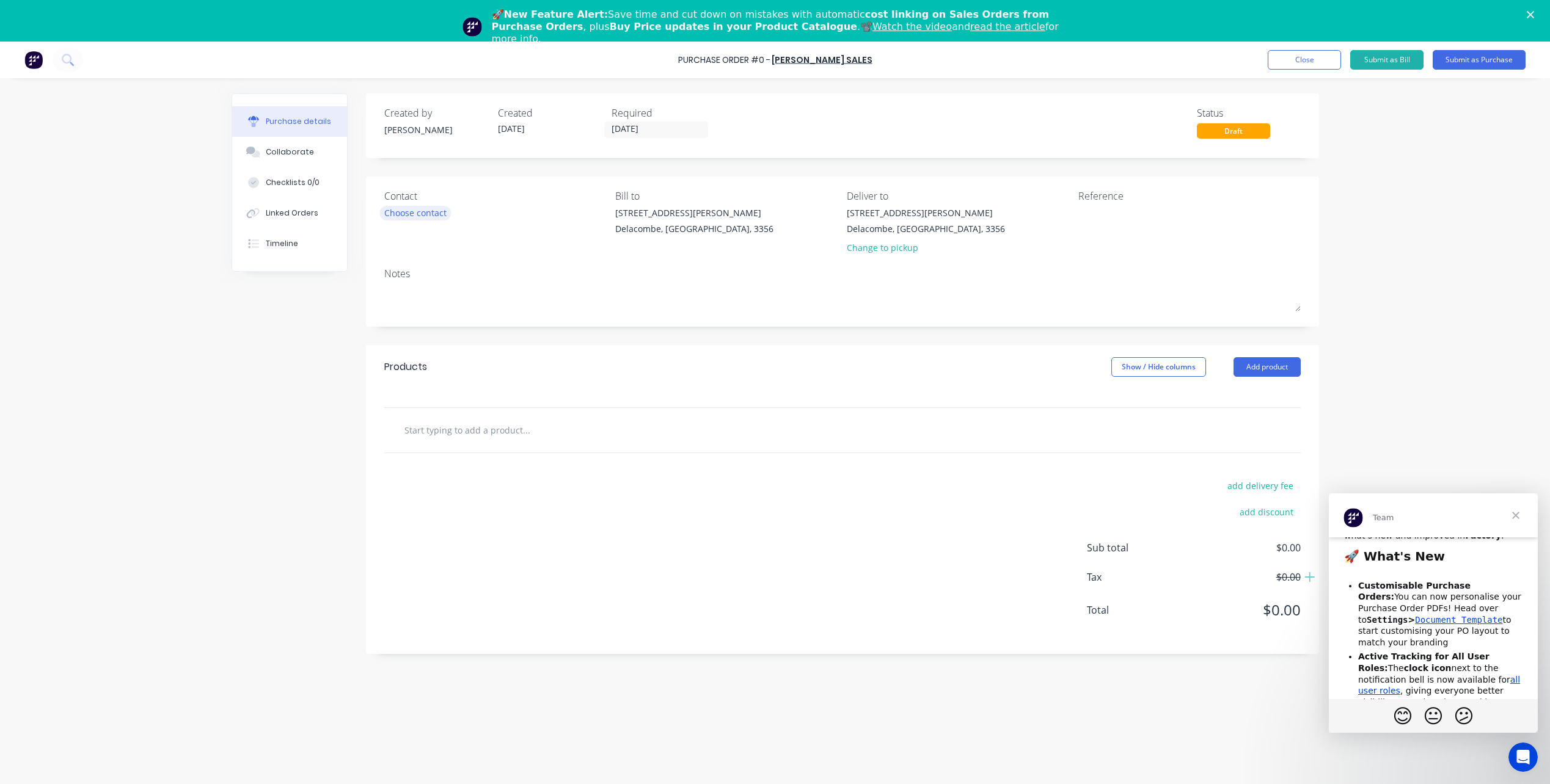
click at [414, 215] on div "Choose contact" at bounding box center [415, 212] width 62 height 13
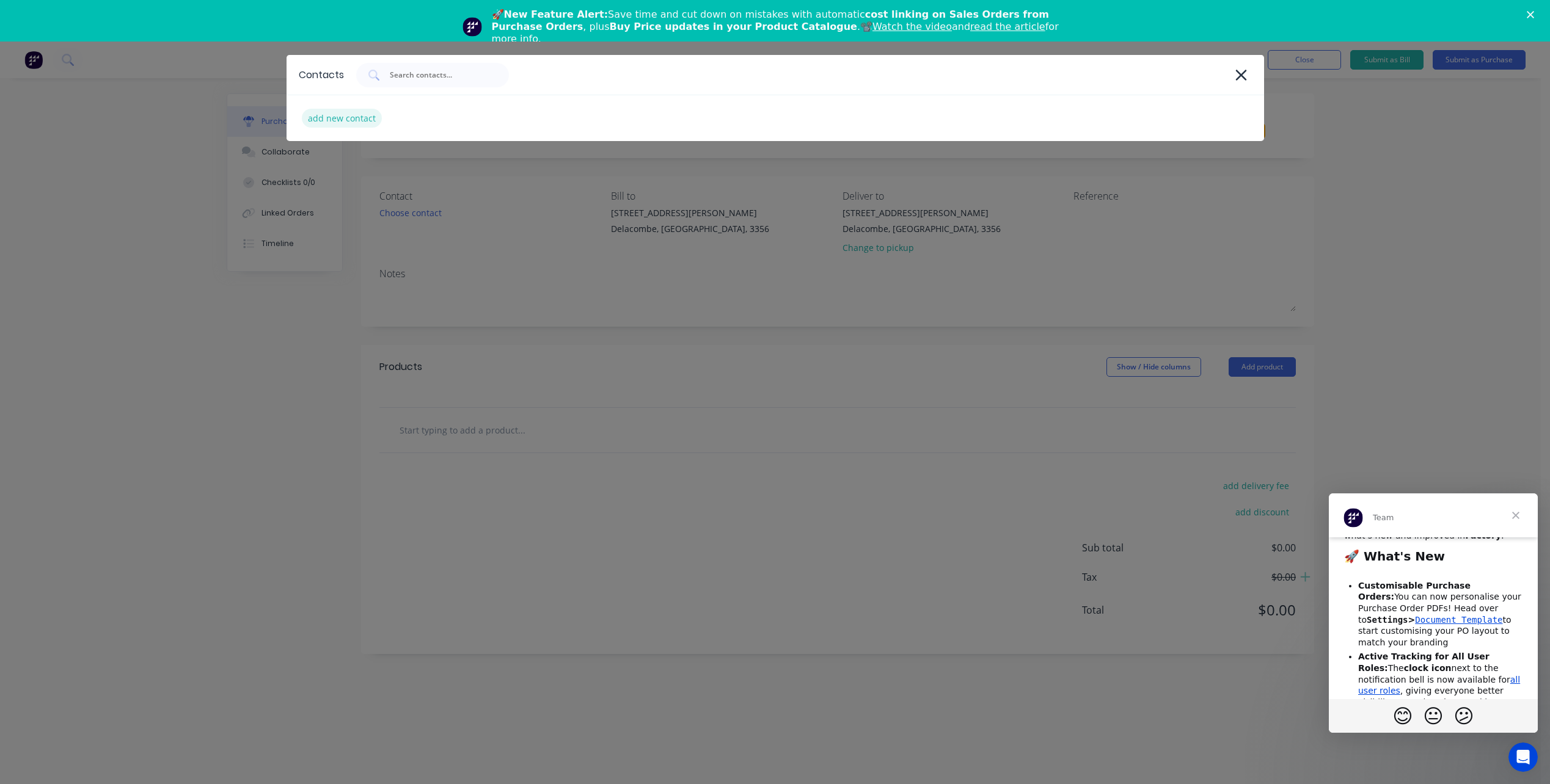
click at [374, 117] on div "add new contact" at bounding box center [342, 118] width 80 height 19
select select "AU"
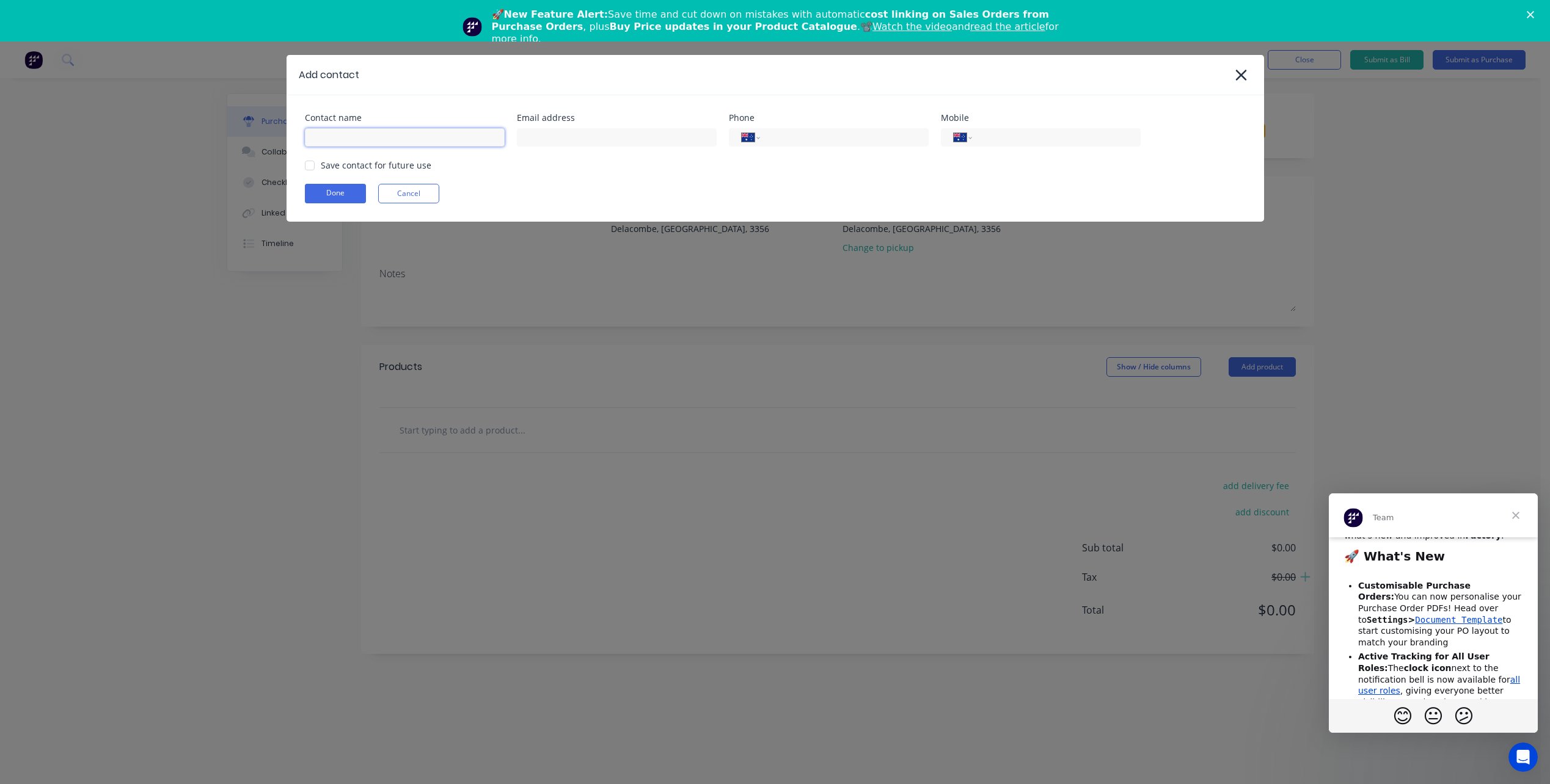
click at [354, 139] on input at bounding box center [405, 137] width 199 height 18
drag, startPoint x: 354, startPoint y: 139, endPoint x: 354, endPoint y: 134, distance: 5.0
click at [354, 134] on input at bounding box center [405, 137] width 199 height 18
type input "Kate Sandwith"
type input "kate.sandwith@vicstainless.com.au"
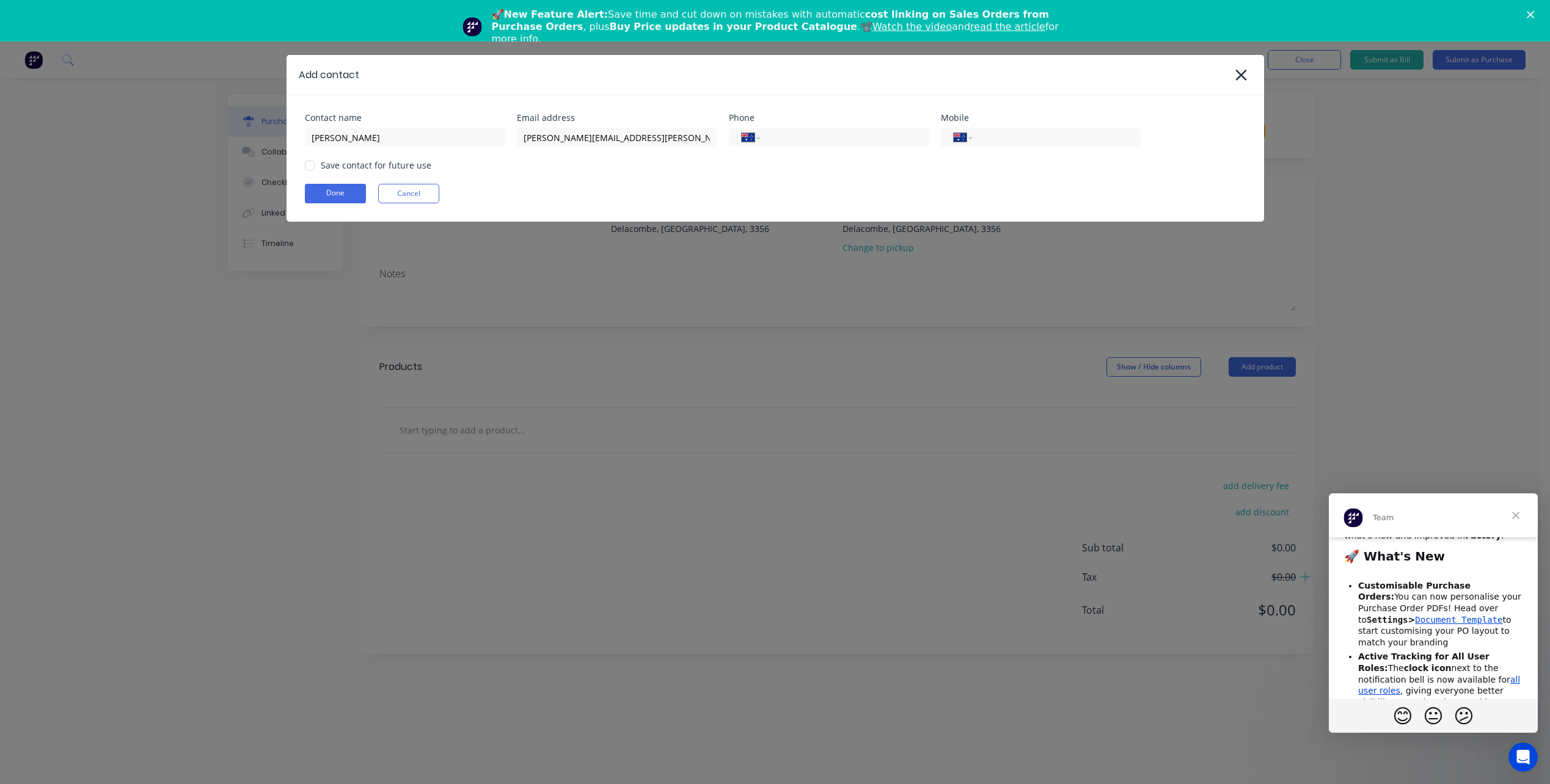
type input "(03) 5336 2191"
click at [766, 136] on input "tel" at bounding box center [1053, 137] width 146 height 15
type input "0411 602 749"
click at [309, 164] on div at bounding box center [309, 165] width 24 height 24
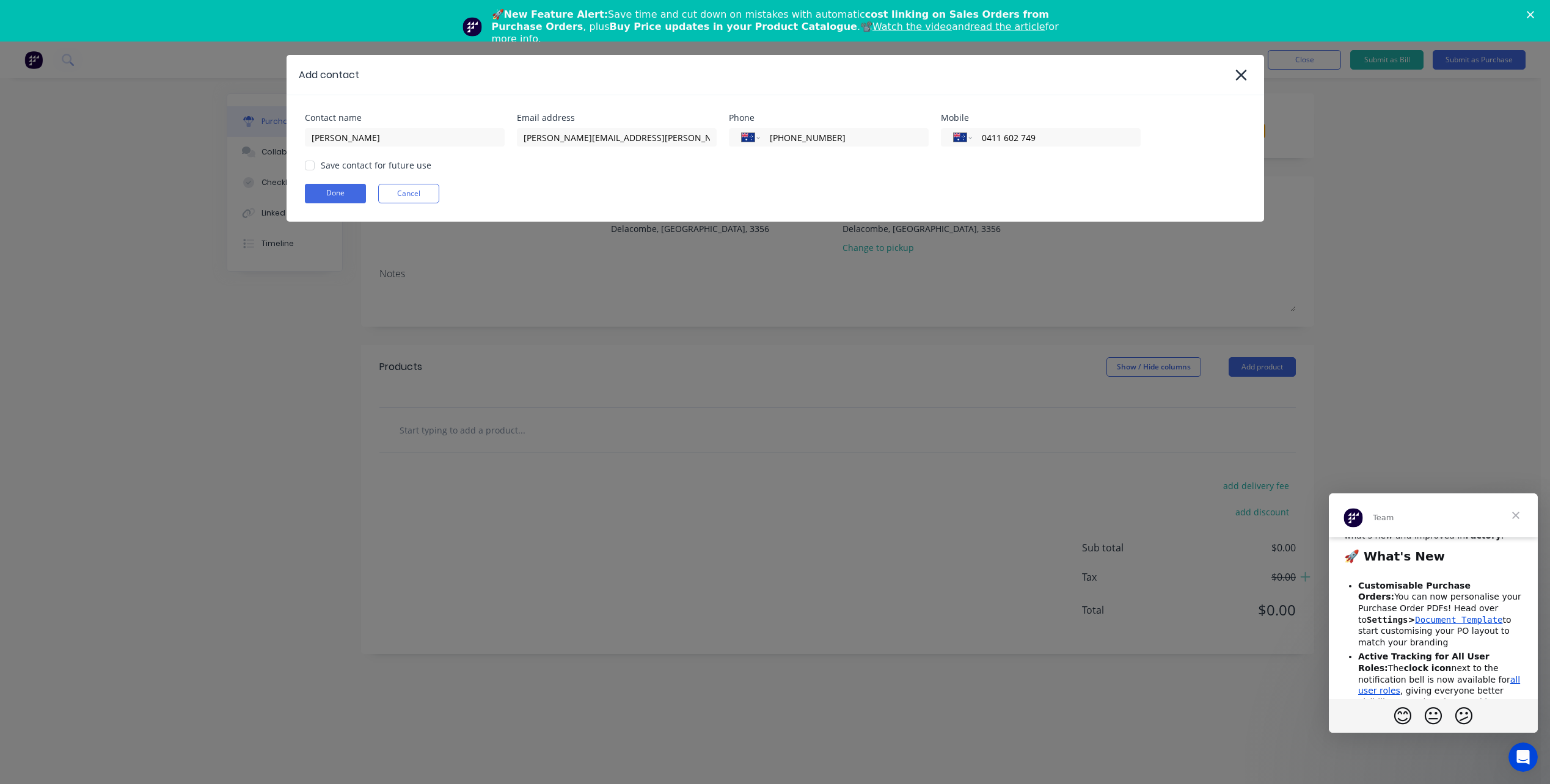
click at [306, 164] on div at bounding box center [309, 165] width 24 height 24
click at [337, 199] on button "Done" at bounding box center [335, 194] width 61 height 19
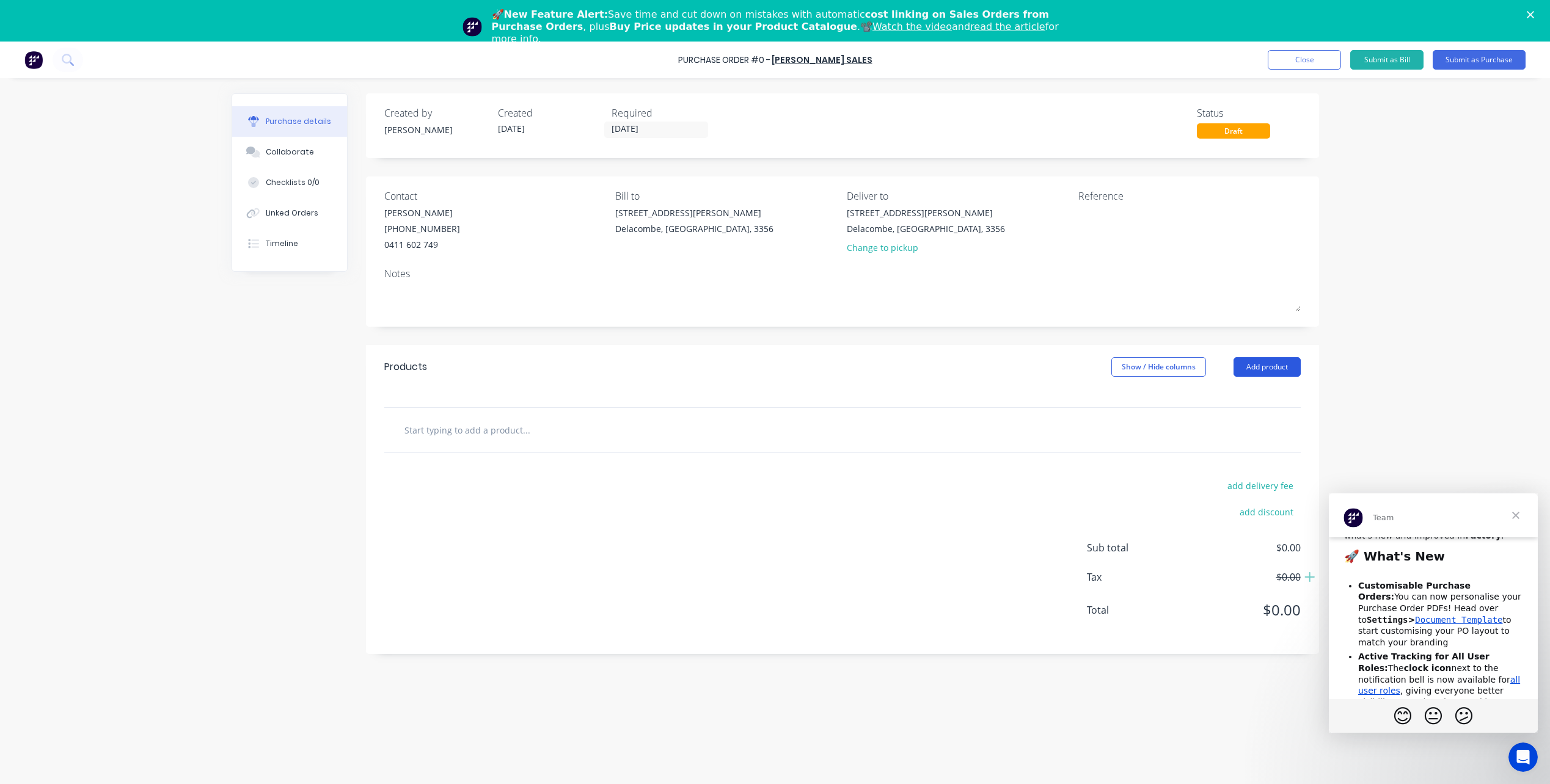
click at [766, 369] on button "Add product" at bounding box center [1266, 367] width 67 height 19
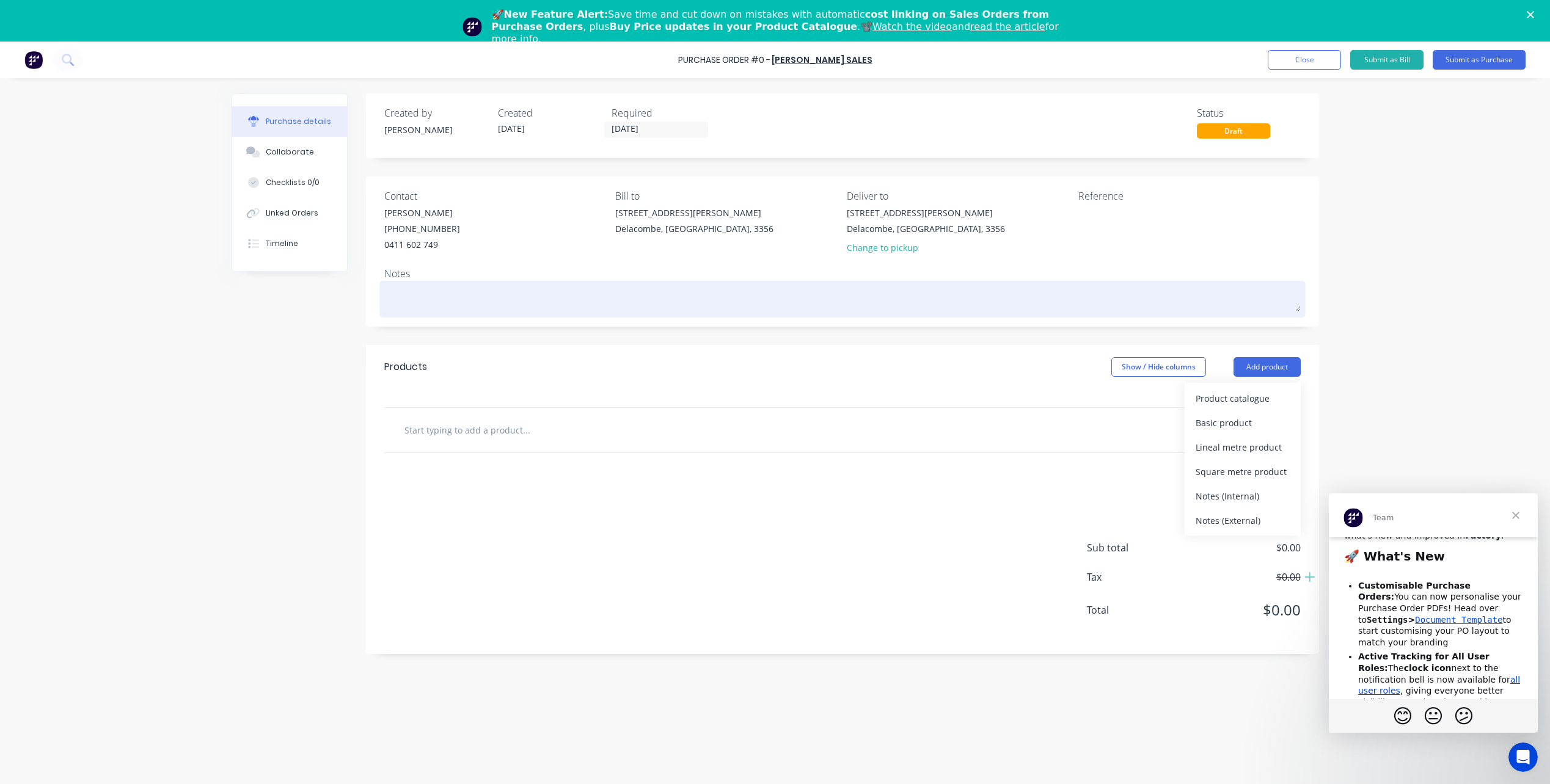
click at [559, 297] on textarea at bounding box center [842, 297] width 916 height 27
click at [407, 291] on textarea at bounding box center [842, 297] width 916 height 27
type textarea "j"
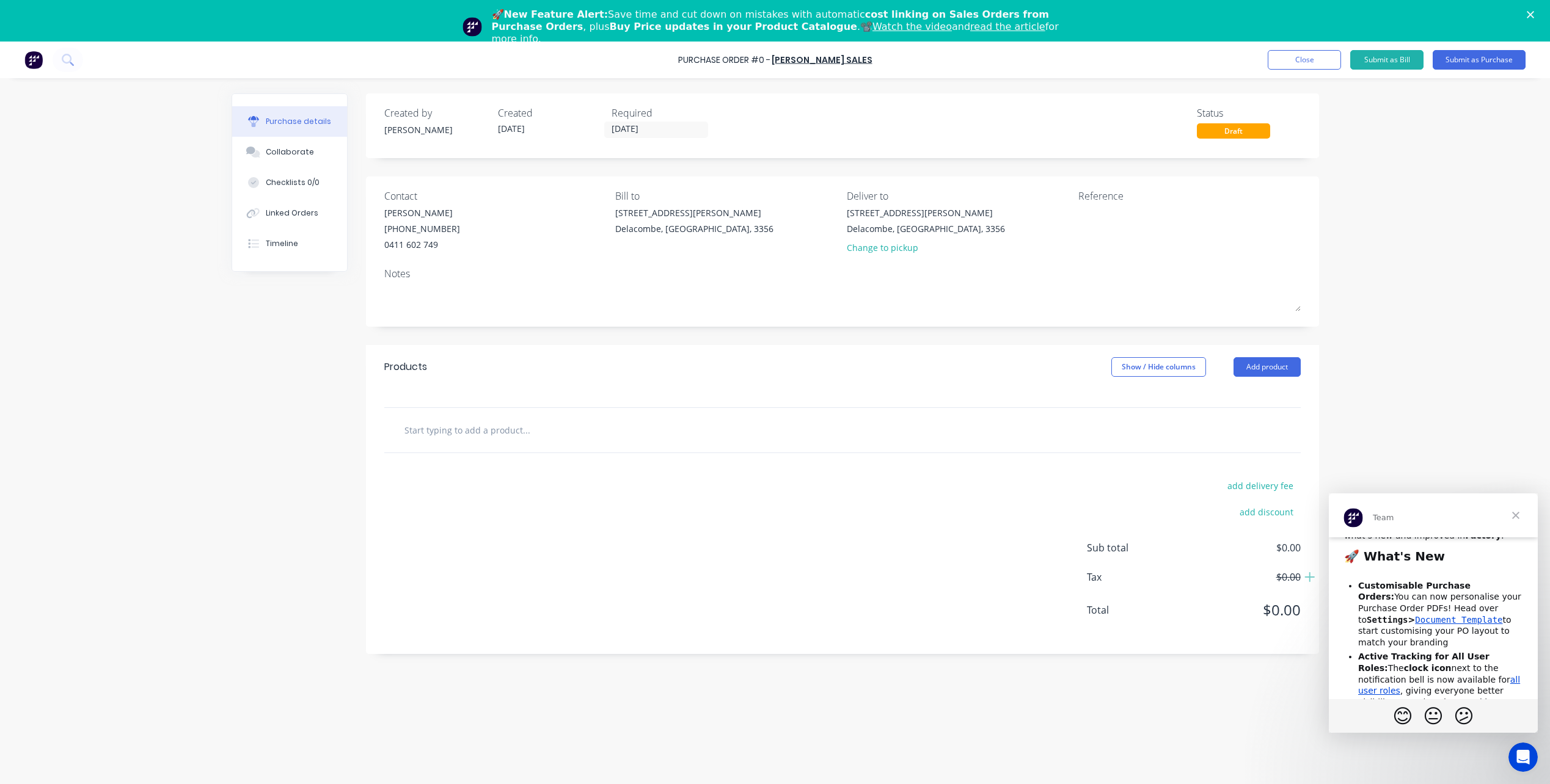
click at [456, 383] on input "text" at bounding box center [526, 430] width 244 height 24
type input "S"
type input "y"
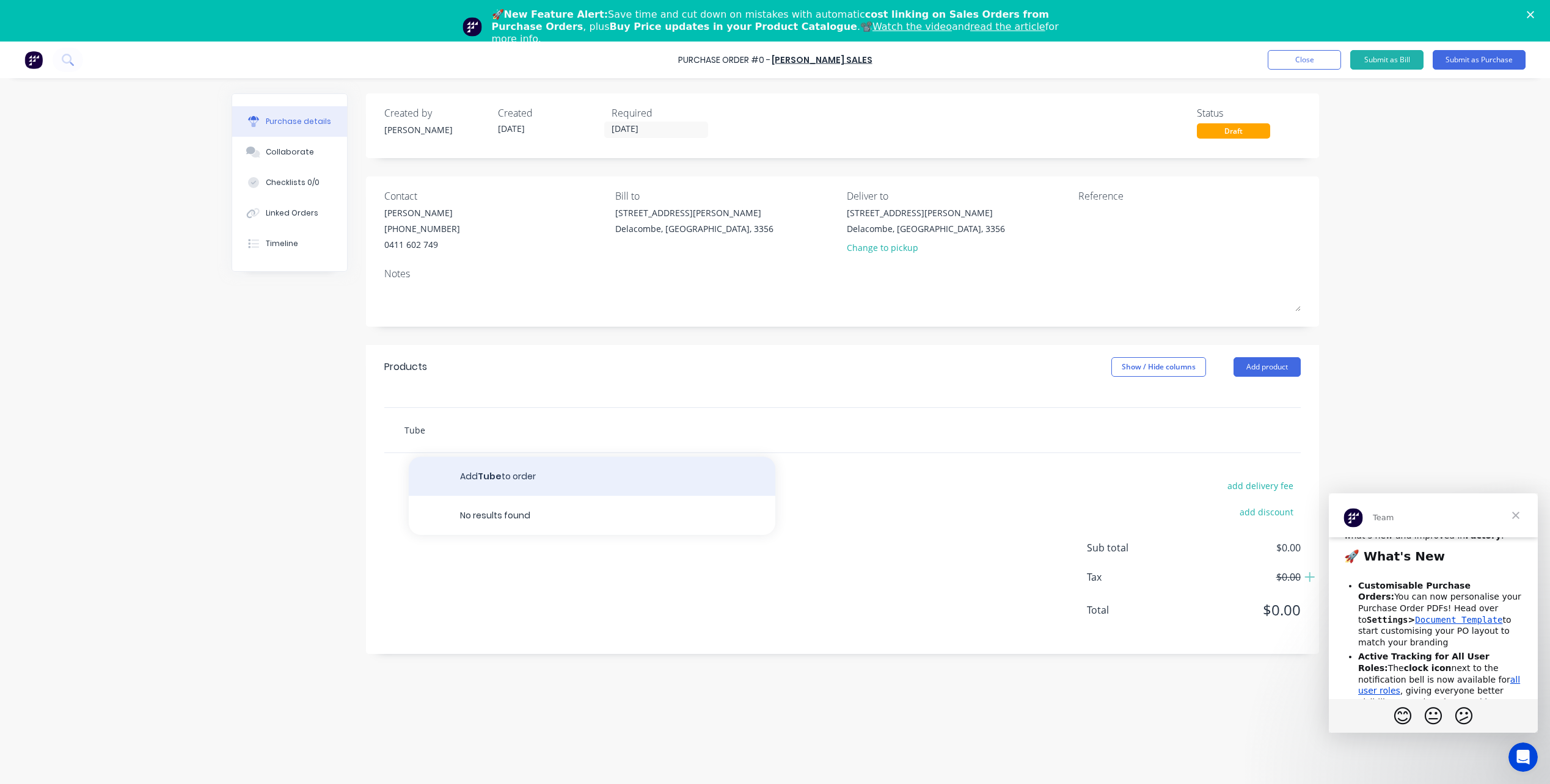
type input "Tube"
click at [504, 383] on button "Add Tube to order" at bounding box center [592, 476] width 367 height 39
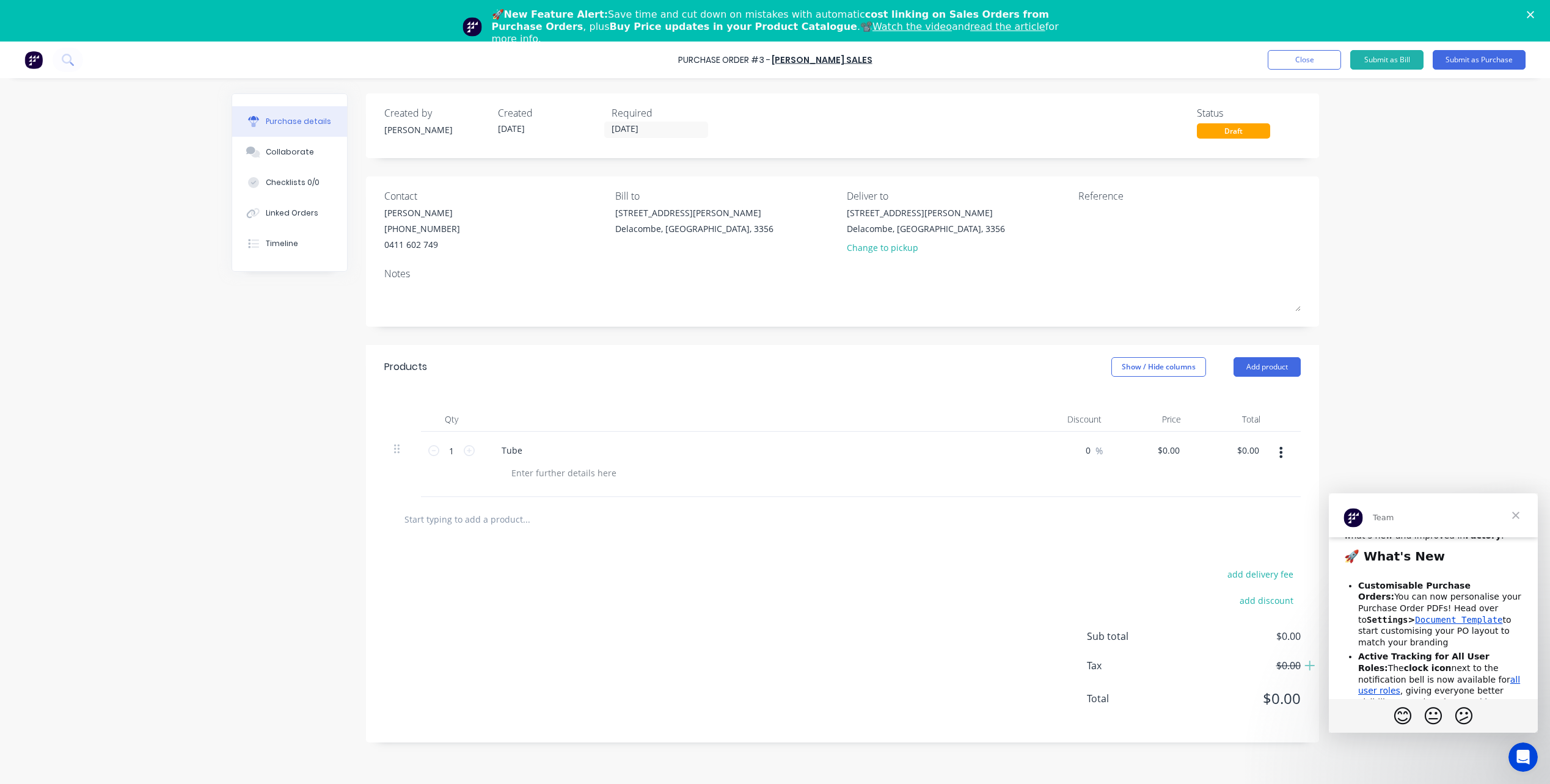
click at [482, 383] on input "text" at bounding box center [526, 519] width 244 height 24
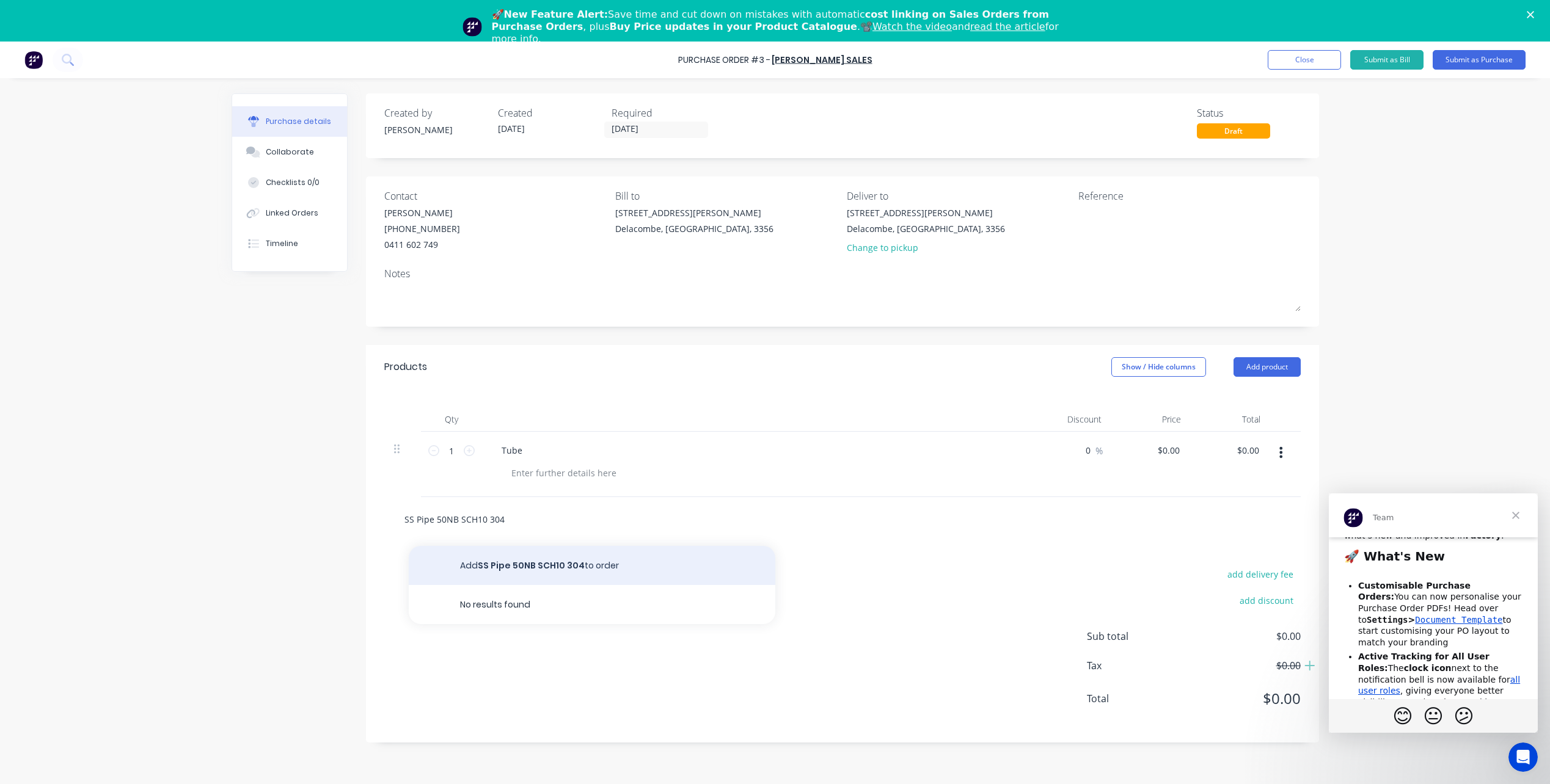
type input "SS Pipe 50NB SCH10 304"
click at [535, 383] on button "Add SS Pipe 50NB SCH10 304 to order" at bounding box center [592, 565] width 367 height 39
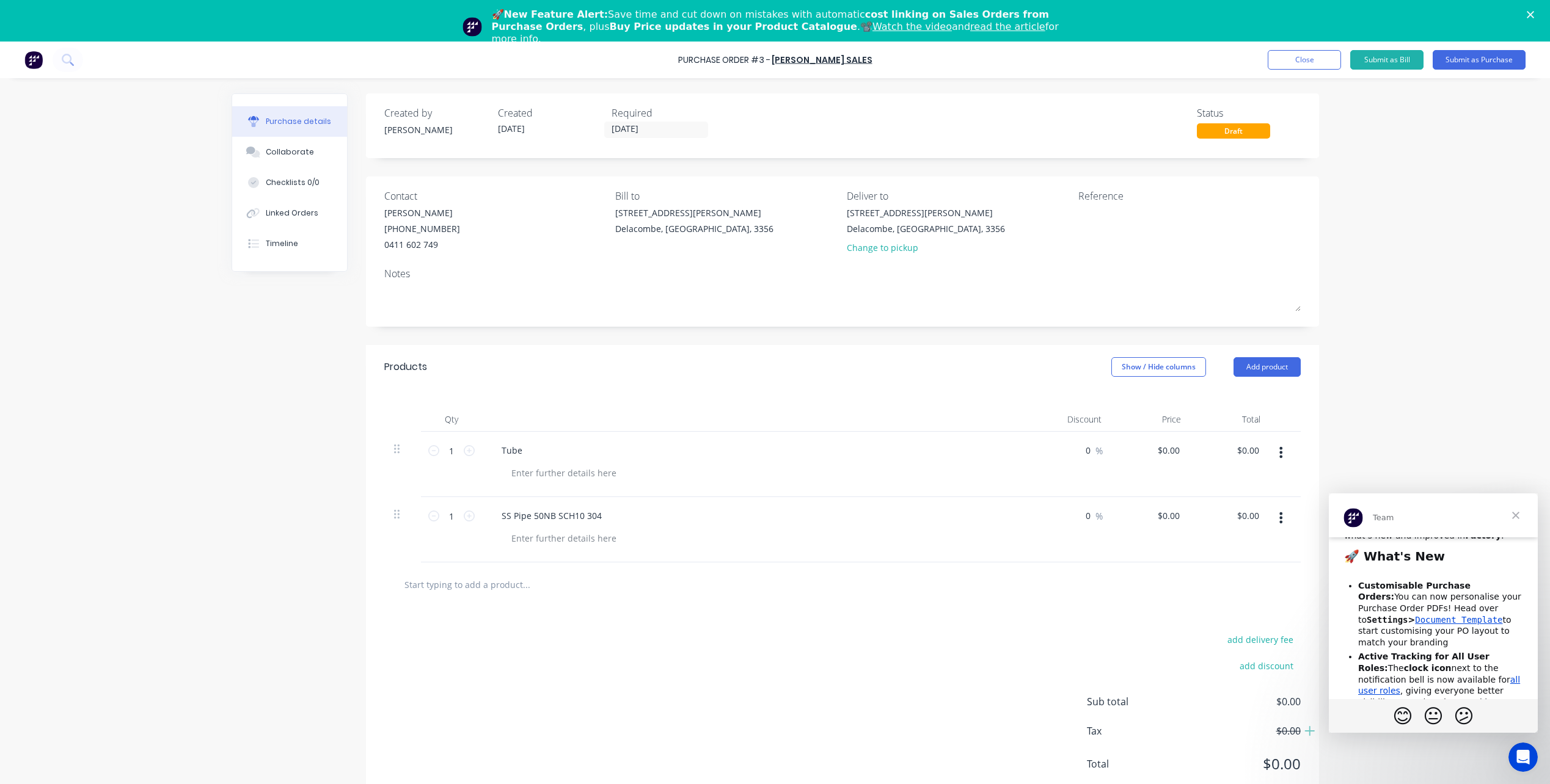
click at [766, 383] on span "Close" at bounding box center [1515, 515] width 44 height 44
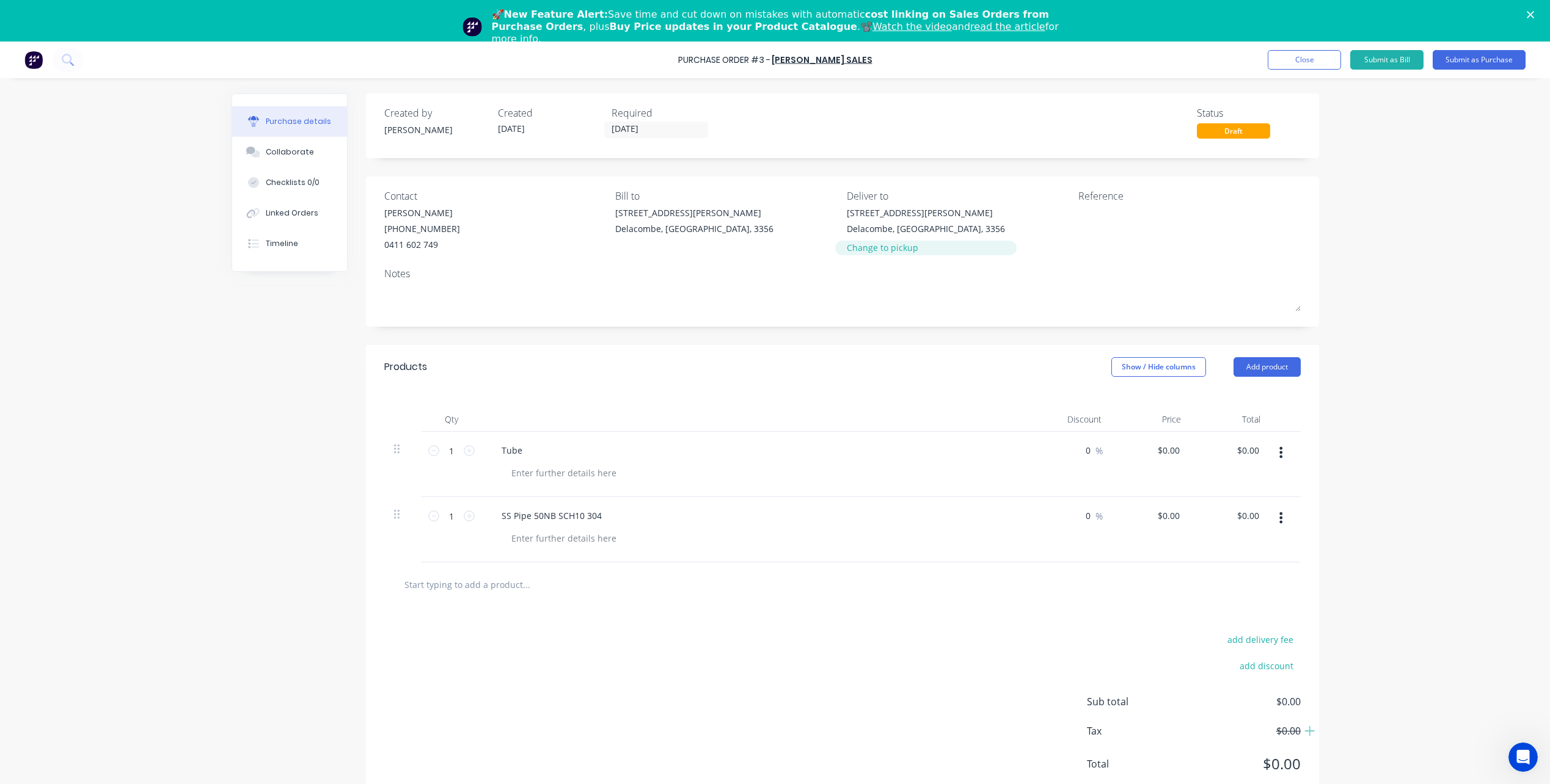
click at [766, 249] on div "Change to pickup" at bounding box center [926, 247] width 158 height 13
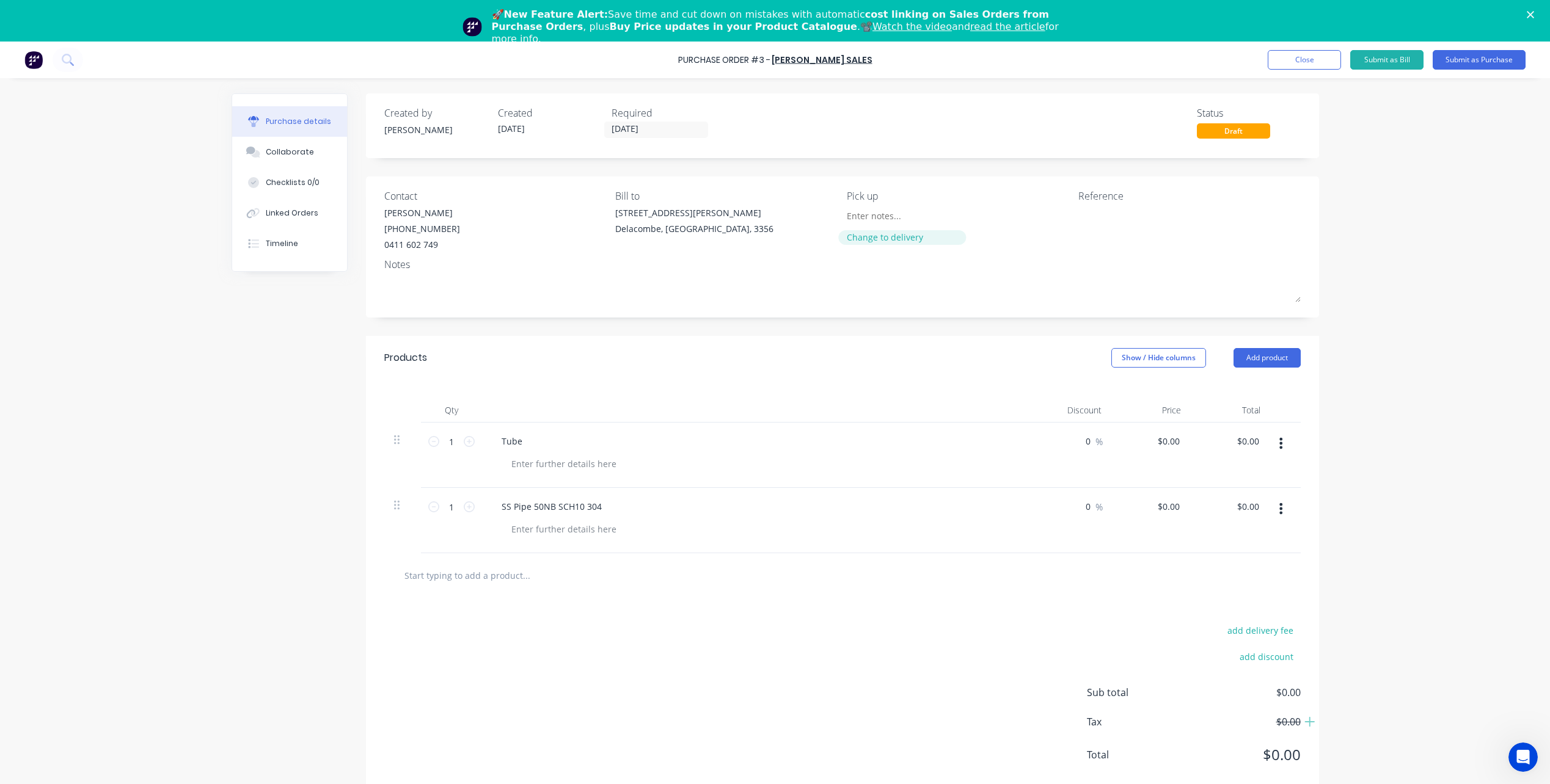
click at [766, 233] on div "Change to delivery" at bounding box center [902, 237] width 111 height 13
click at [766, 370] on button "Show / Hide columns" at bounding box center [1159, 367] width 95 height 19
click at [766, 383] on label "Discount" at bounding box center [1125, 407] width 21 height 11
click at [766, 383] on input "Discount" at bounding box center [1114, 402] width 0 height 0
click at [766, 383] on span at bounding box center [1119, 407] width 11 height 11
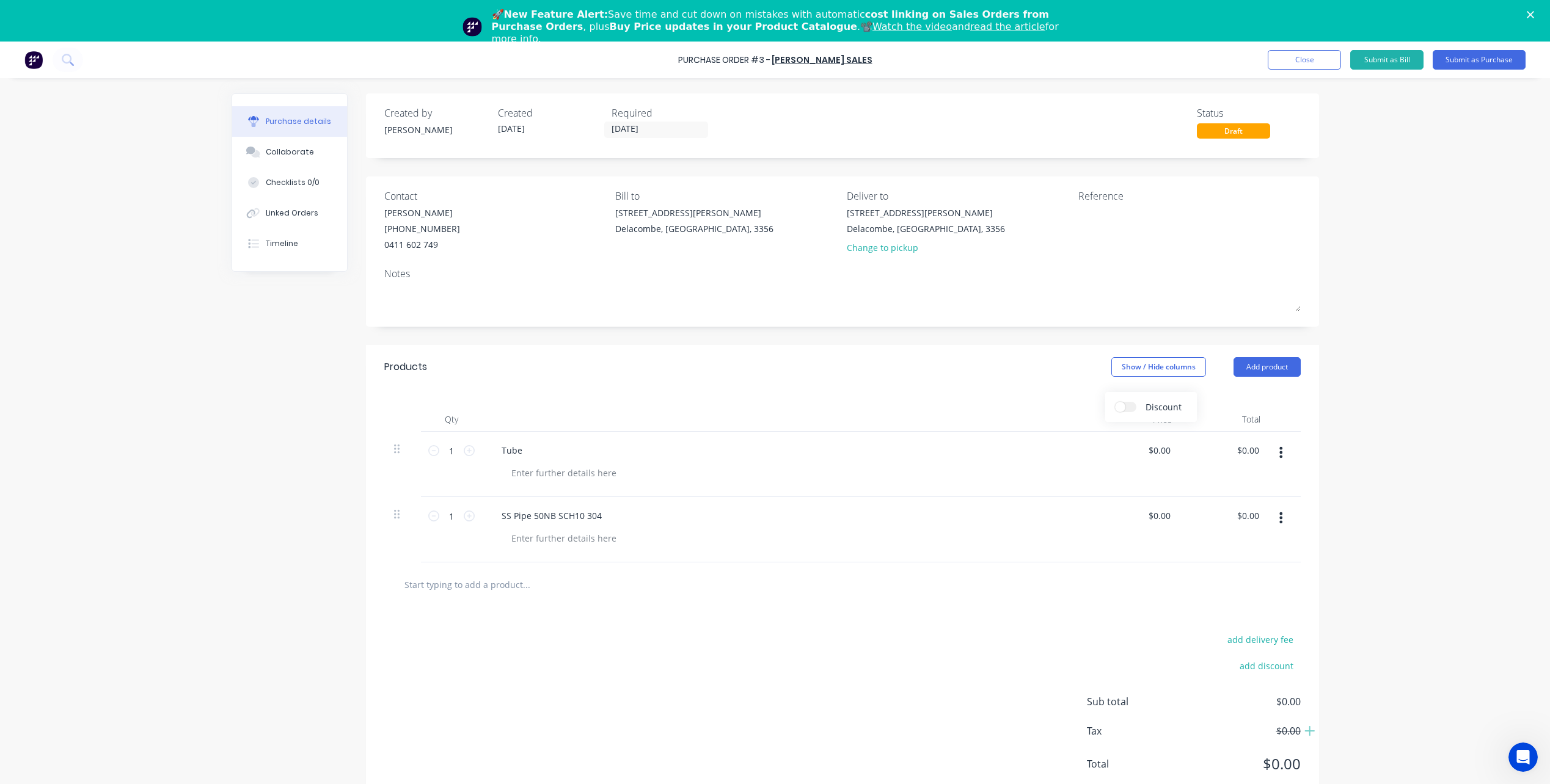
click at [766, 383] on input "Discount" at bounding box center [1114, 402] width 0 height 0
click at [766, 383] on div at bounding box center [757, 419] width 550 height 24
click at [650, 125] on input "26/09/25" at bounding box center [656, 130] width 103 height 15
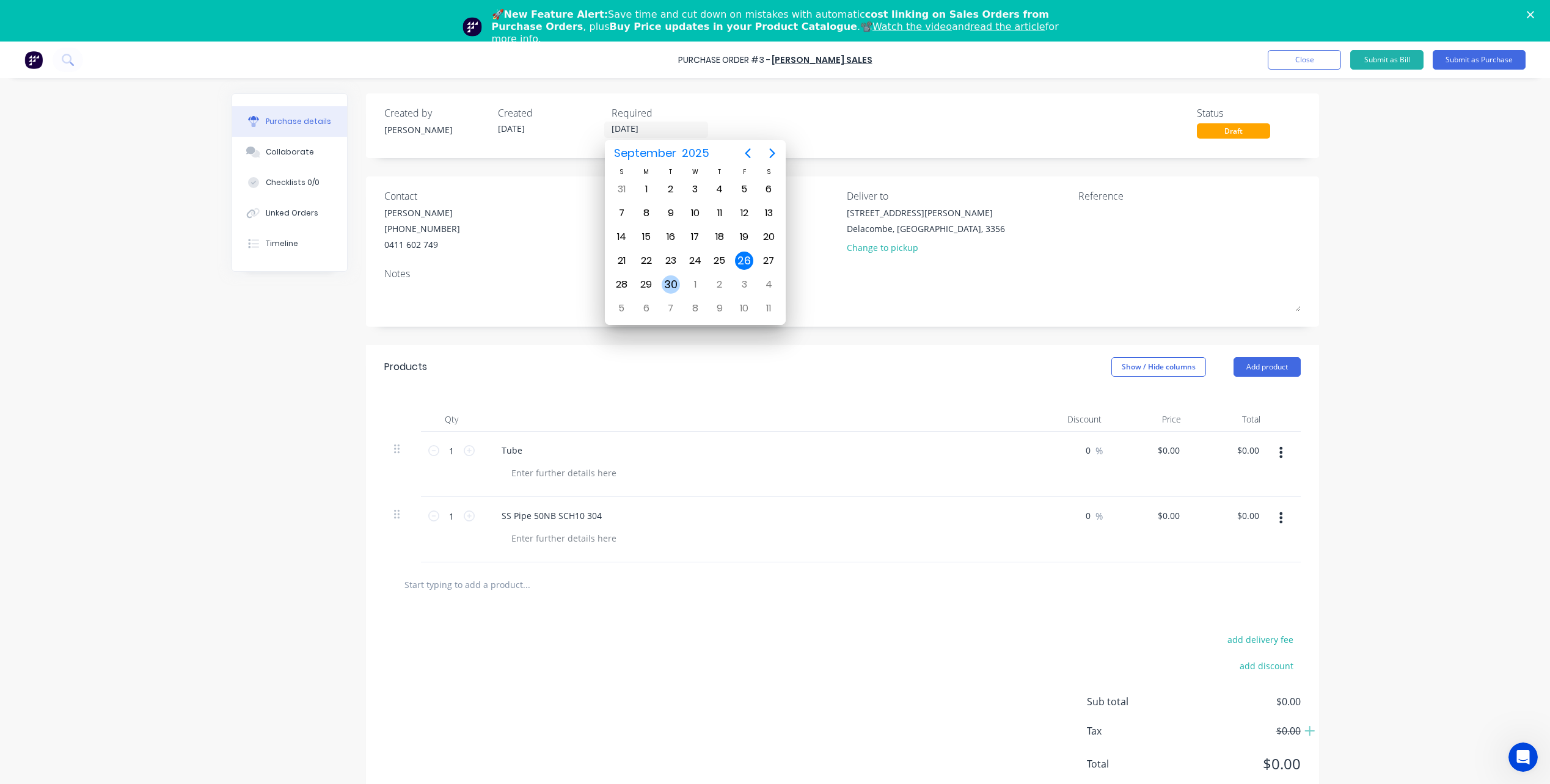
click at [668, 289] on div "30" at bounding box center [670, 285] width 18 height 18
type input "30/09/25"
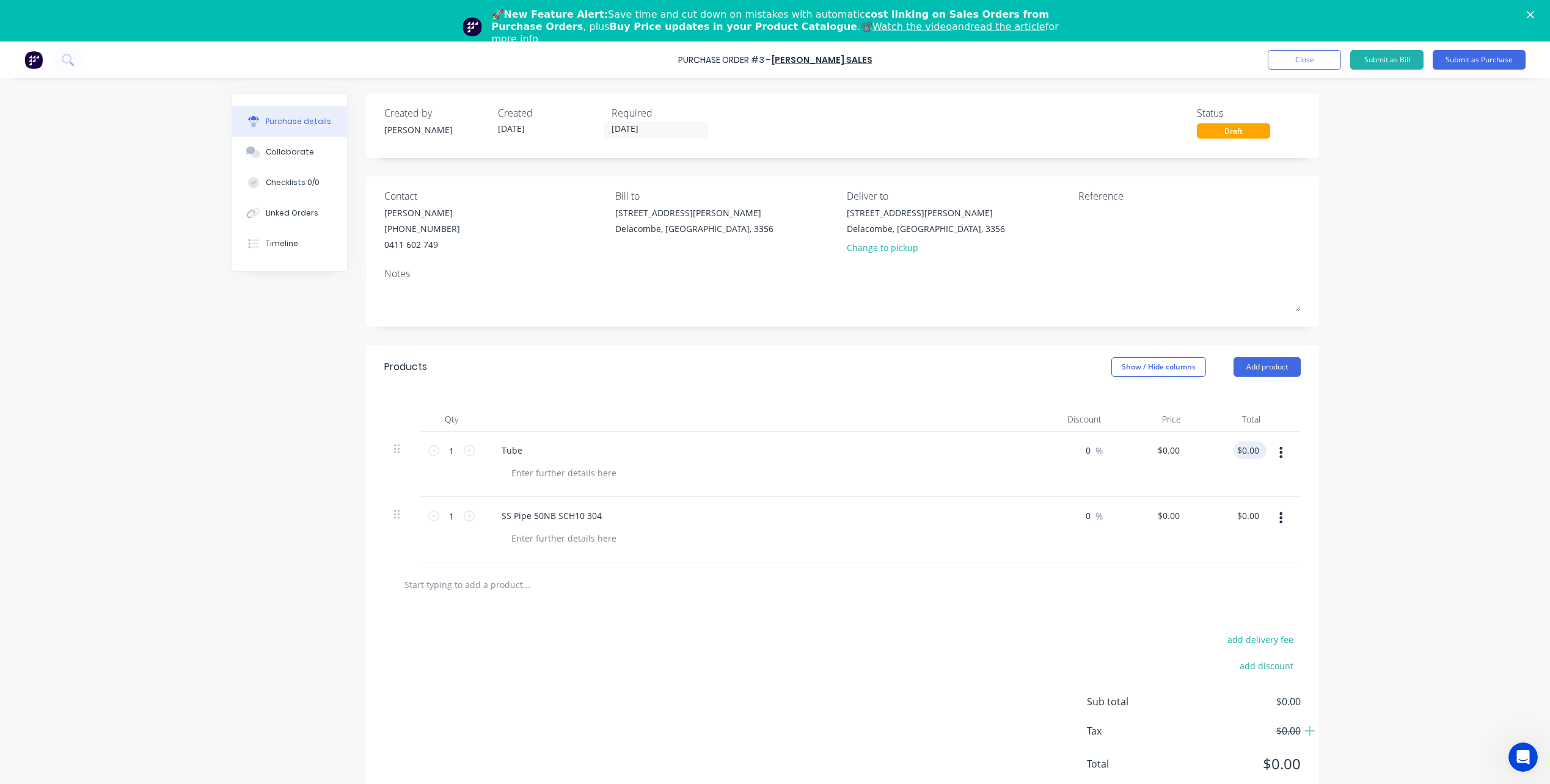
type input "0.00"
click at [766, 383] on input "0.00" at bounding box center [1250, 450] width 23 height 17
drag, startPoint x: 1240, startPoint y: 454, endPoint x: 1289, endPoint y: 456, distance: 49.0
click at [766, 383] on div "1 1 Tube 0 0 % $0.00 $0.00 0.00 0.00" at bounding box center [842, 465] width 916 height 66
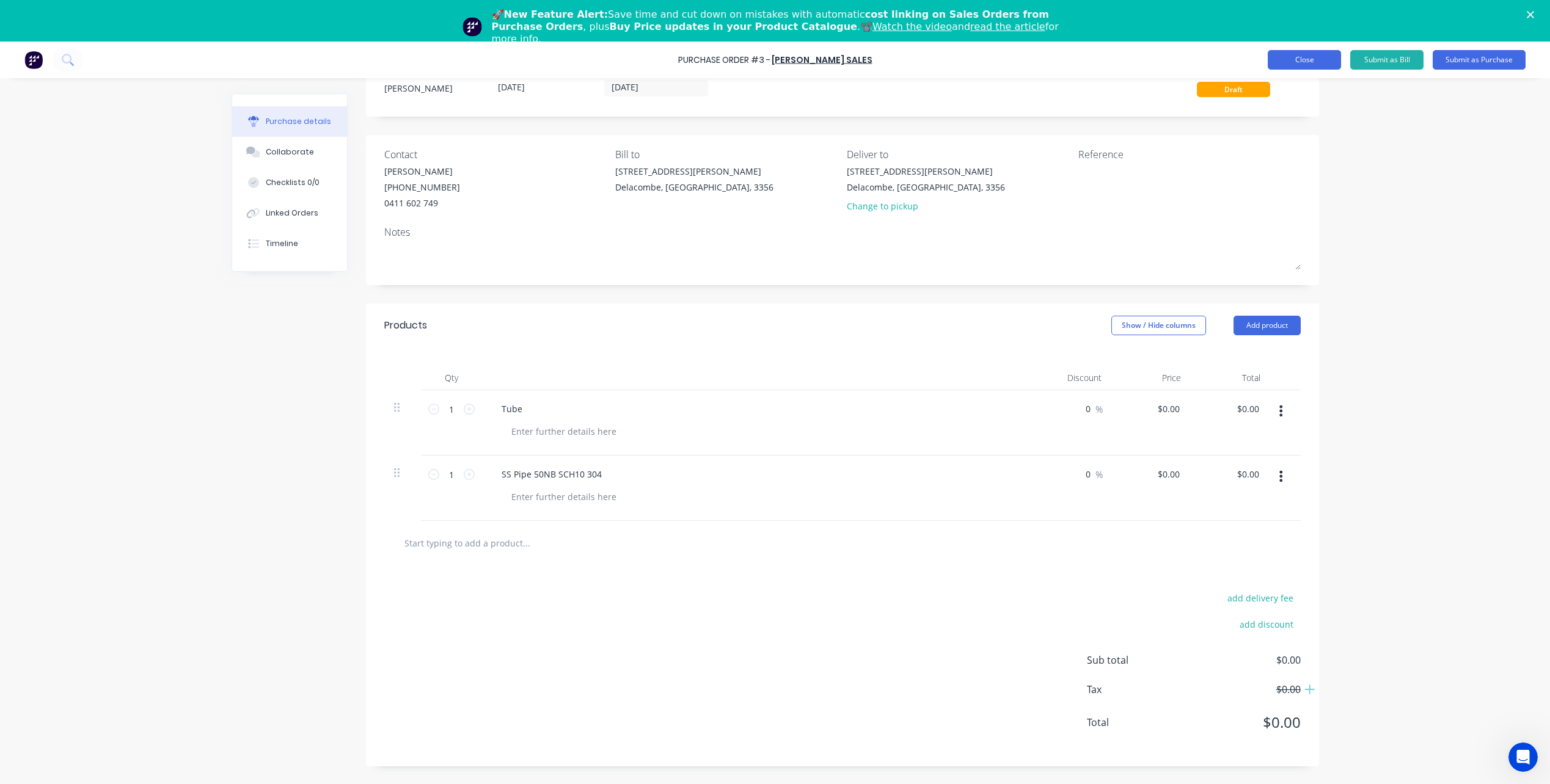
click at [766, 55] on button "Close" at bounding box center [1304, 60] width 74 height 19
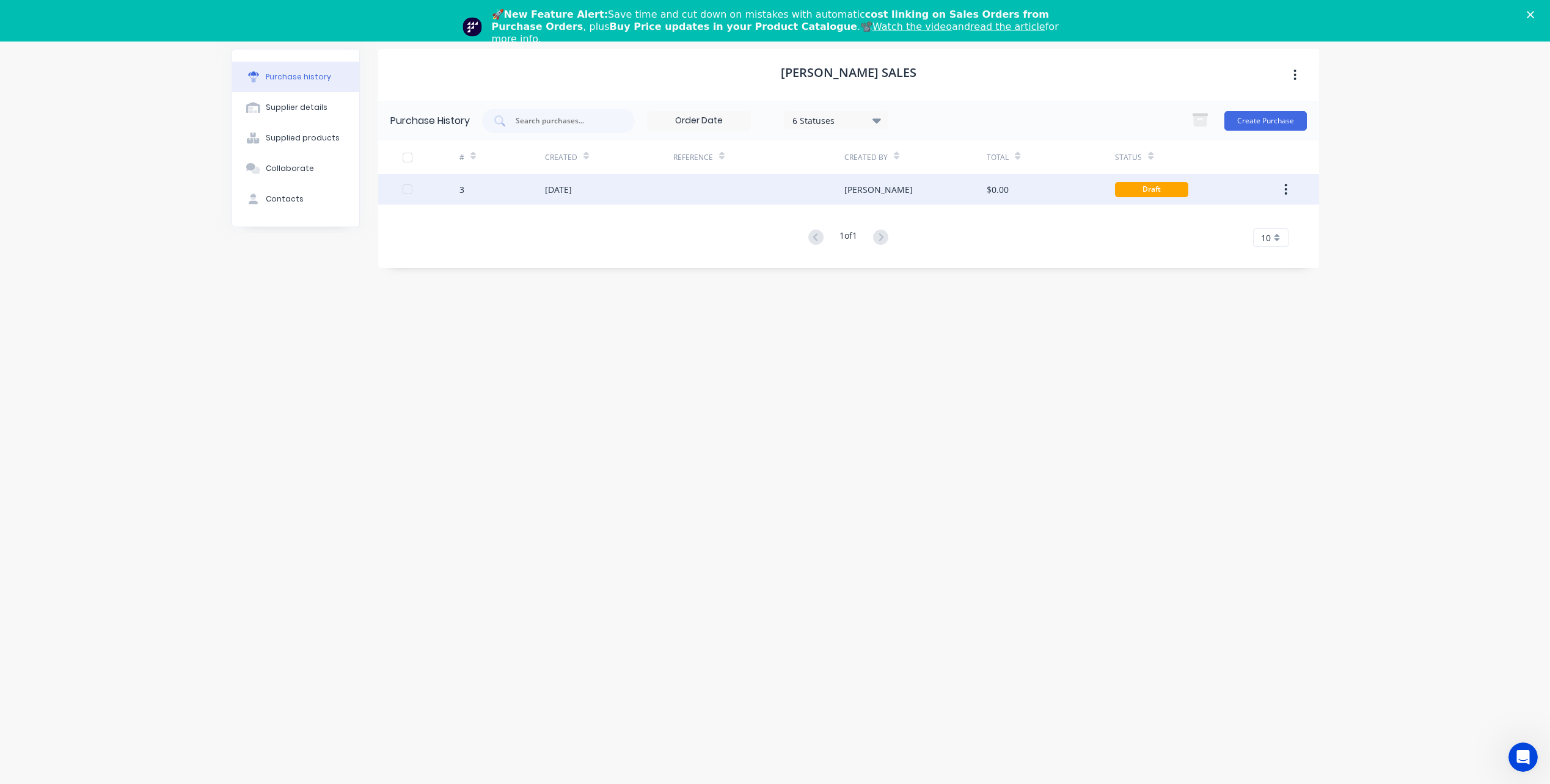
click at [599, 193] on div "26 Sep 2025" at bounding box center [609, 190] width 129 height 31
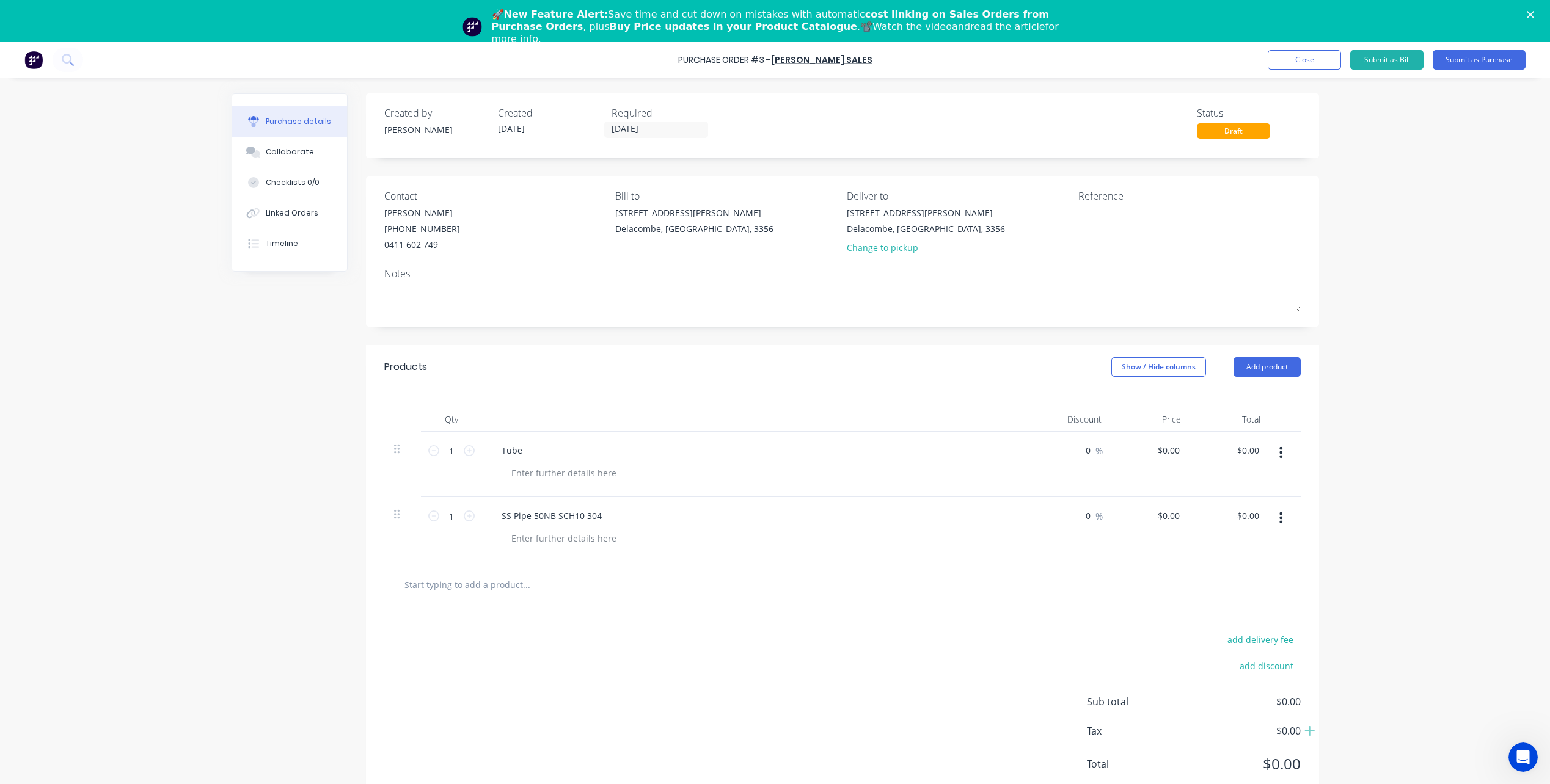
click at [36, 65] on img at bounding box center [33, 59] width 18 height 18
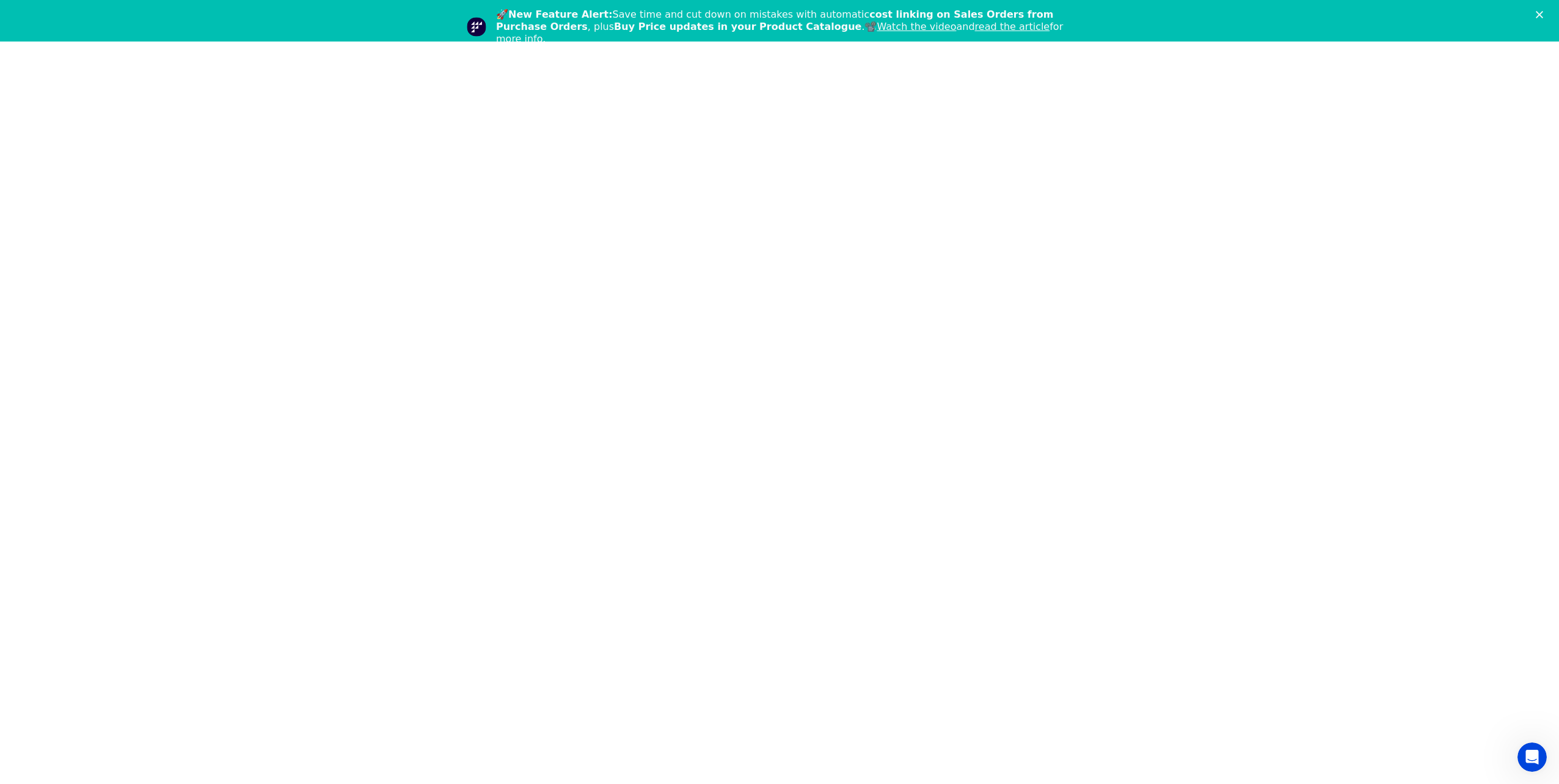
click at [766, 15] on icon "Close" at bounding box center [1540, 15] width 8 height 8
